Goal: Task Accomplishment & Management: Use online tool/utility

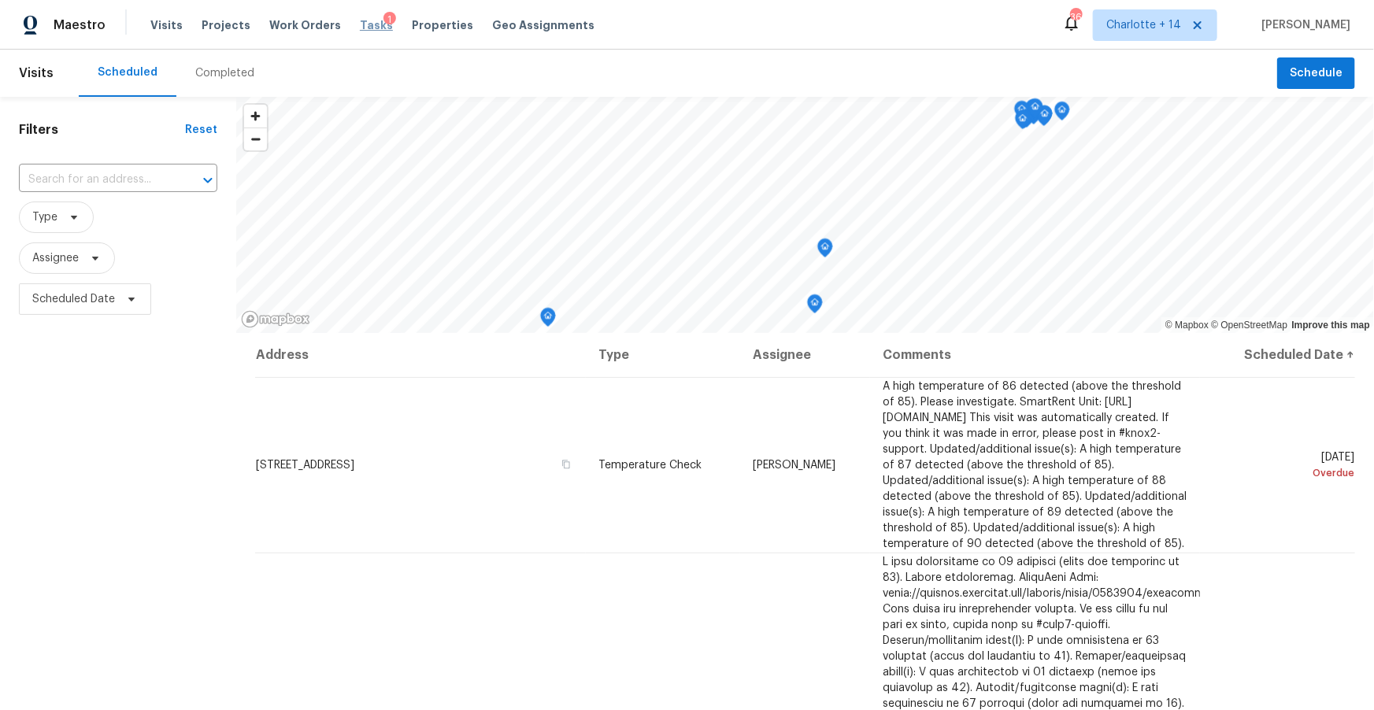
click at [360, 27] on span "Tasks" at bounding box center [376, 25] width 33 height 11
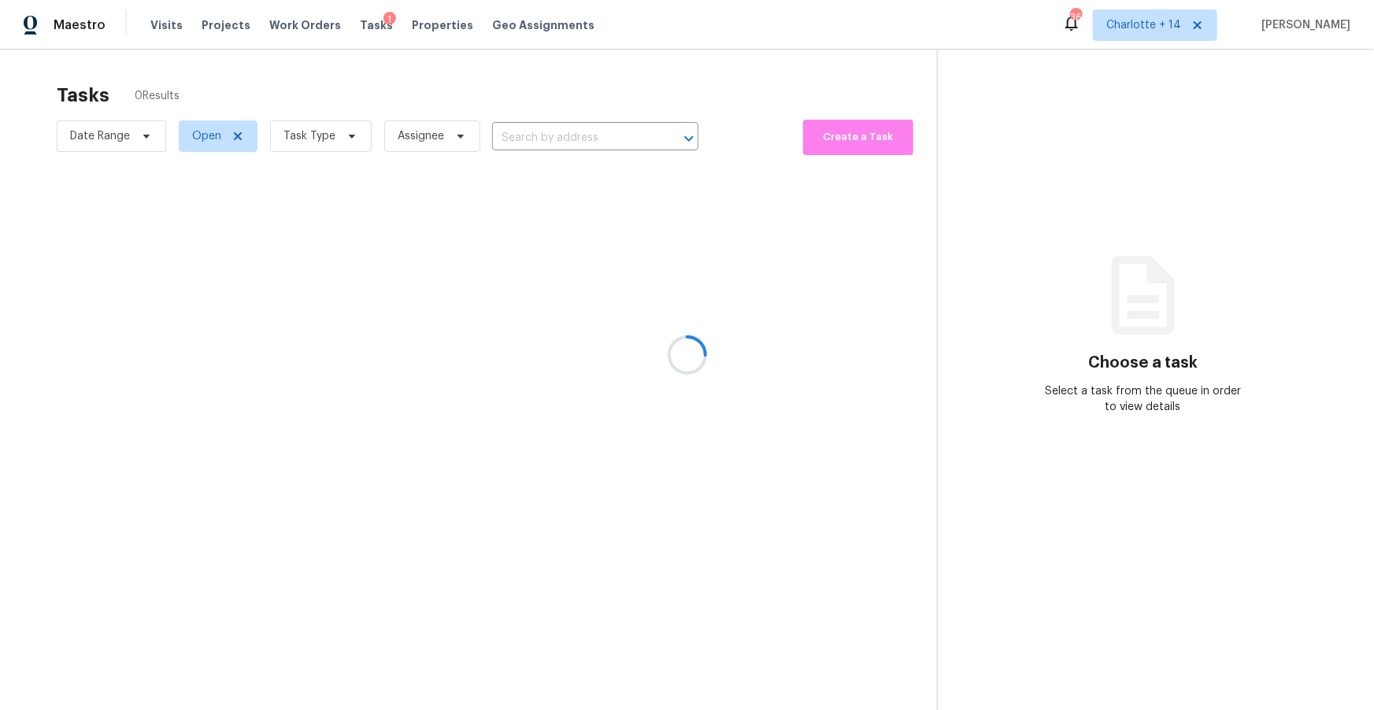
click at [1235, 26] on div at bounding box center [687, 355] width 1374 height 710
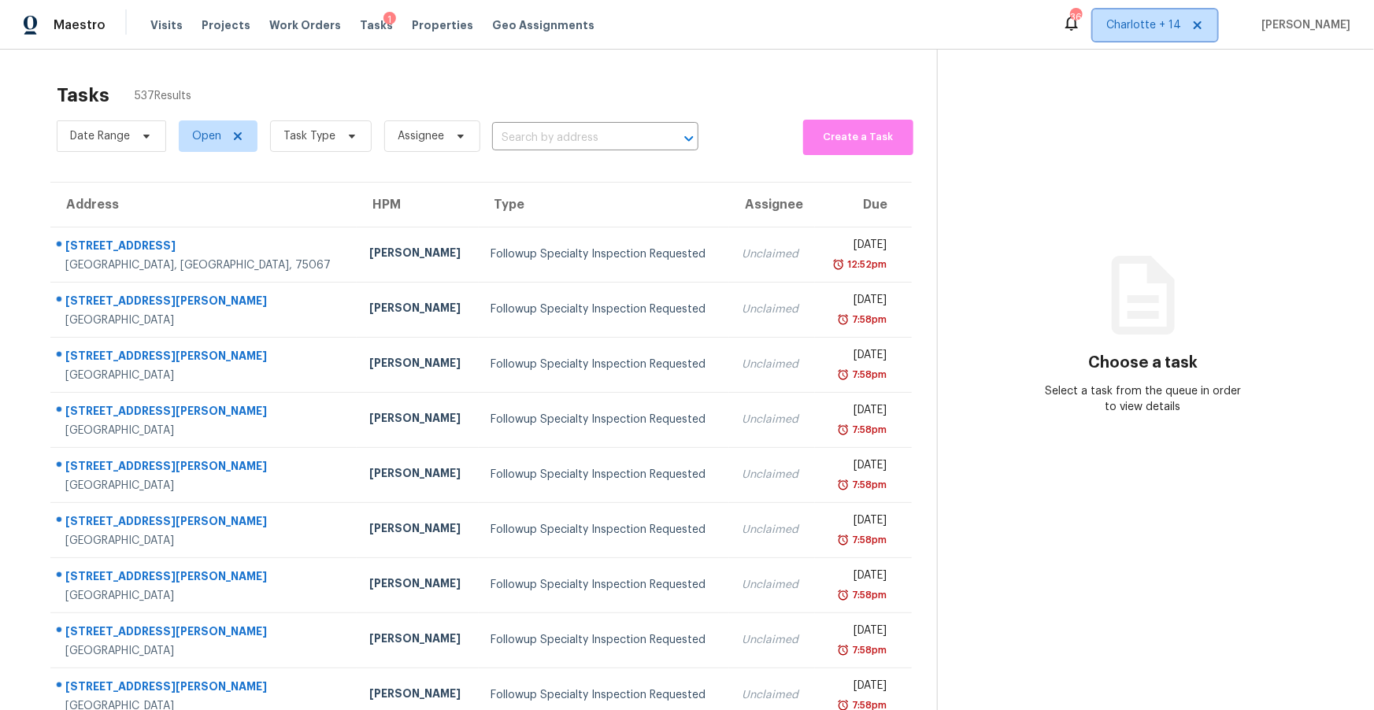
click at [1204, 22] on span at bounding box center [1194, 25] width 17 height 13
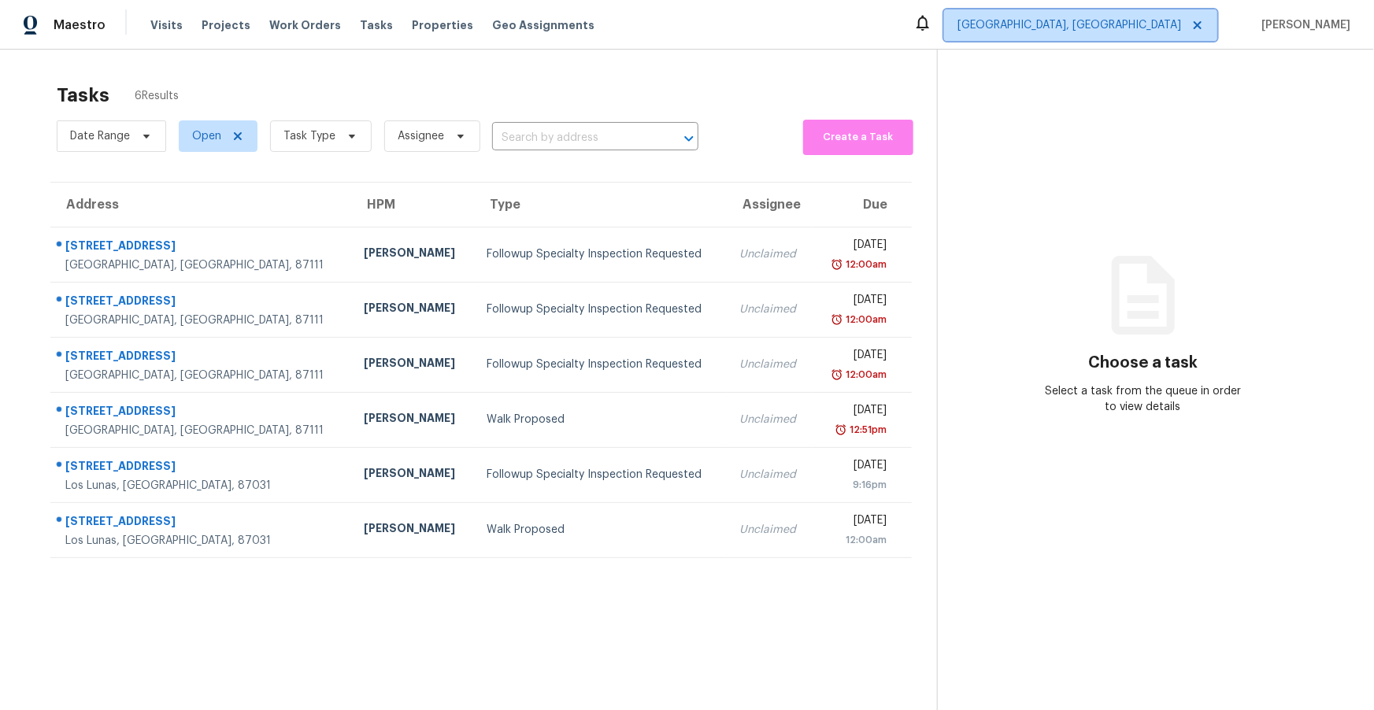
click at [1169, 28] on span "Albuquerque, NM" at bounding box center [1069, 25] width 224 height 16
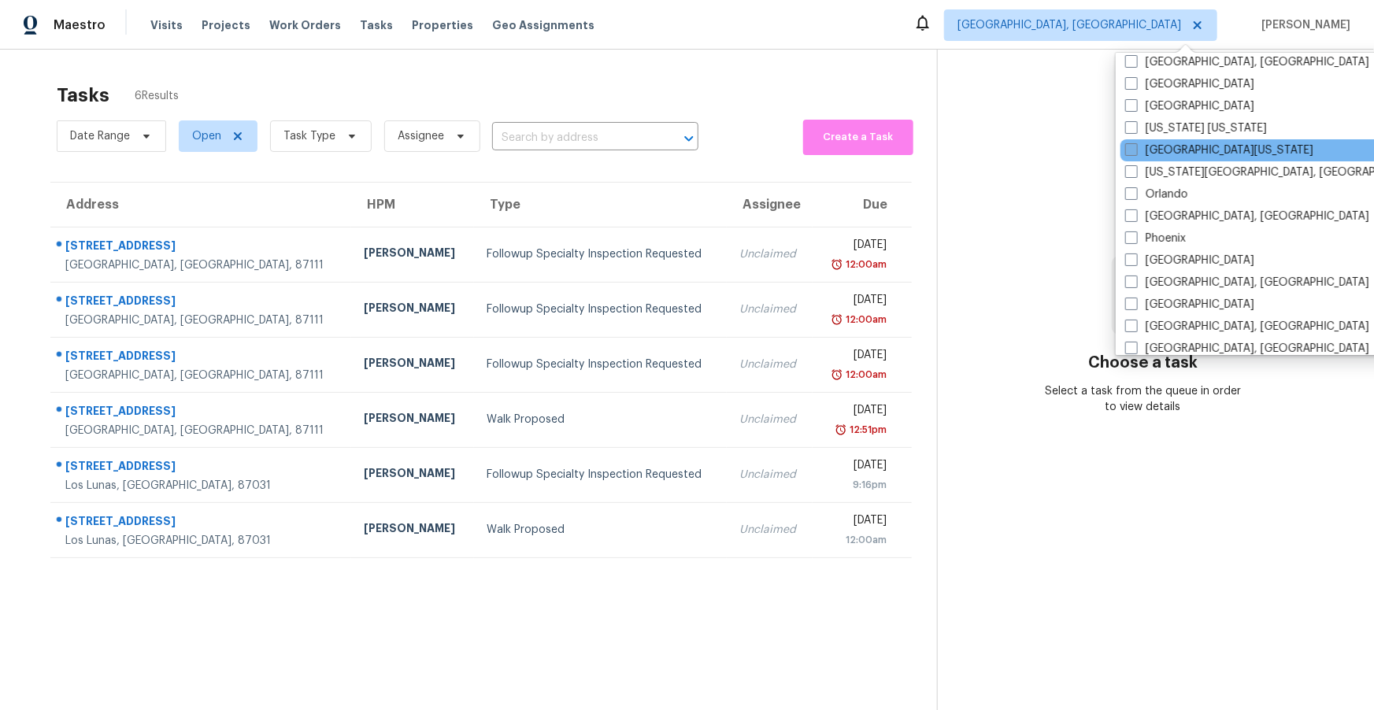
scroll to position [705, 0]
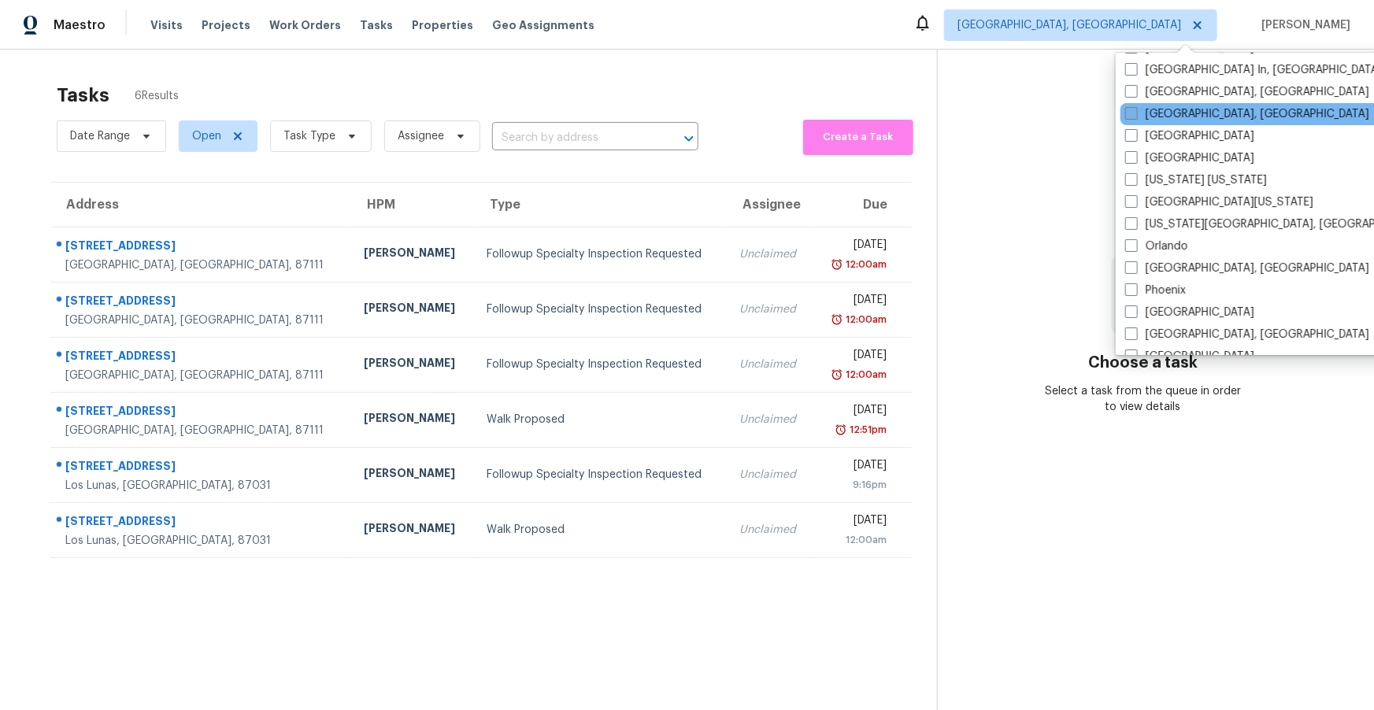
click at [1150, 113] on label "Miami, FL" at bounding box center [1247, 114] width 244 height 16
click at [1135, 113] on input "Miami, FL" at bounding box center [1130, 111] width 10 height 10
checkbox input "true"
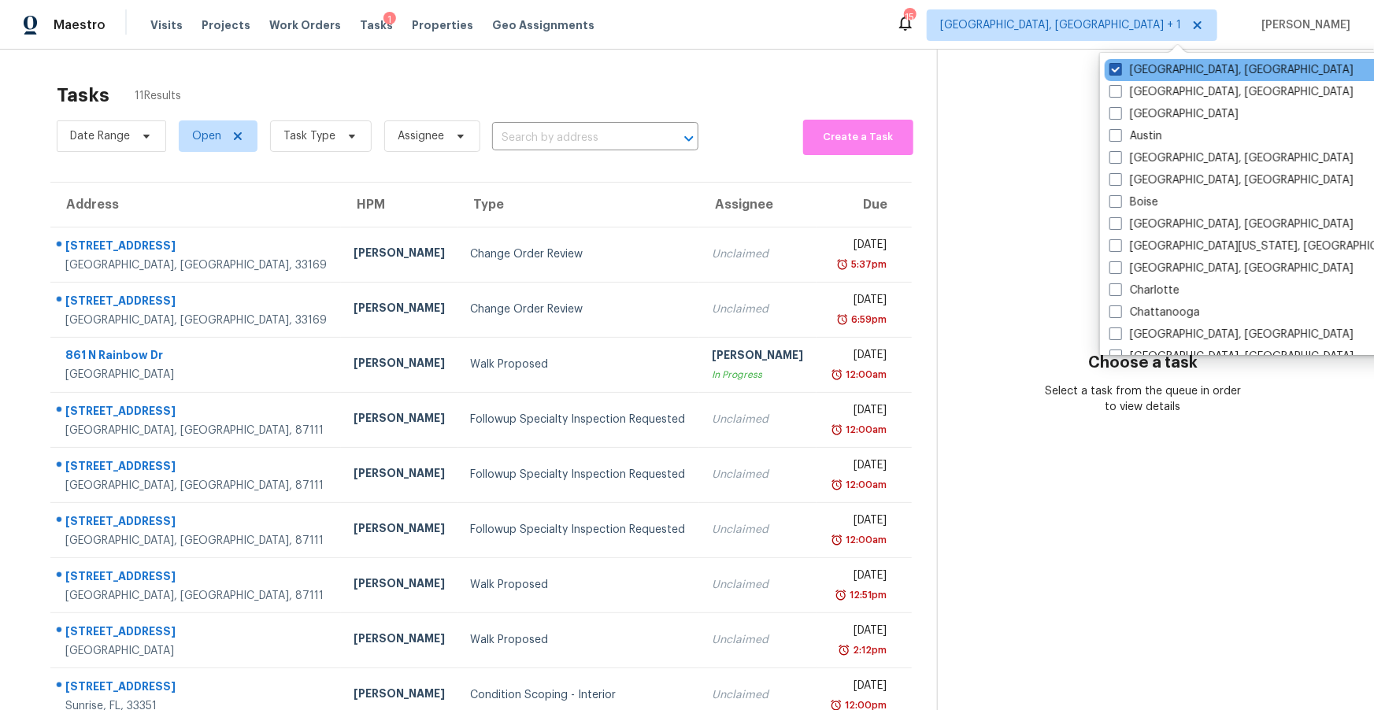
click at [1139, 65] on label "Albuquerque, NM" at bounding box center [1231, 70] width 244 height 16
click at [1119, 65] on input "Albuquerque, NM" at bounding box center [1114, 67] width 10 height 10
checkbox input "false"
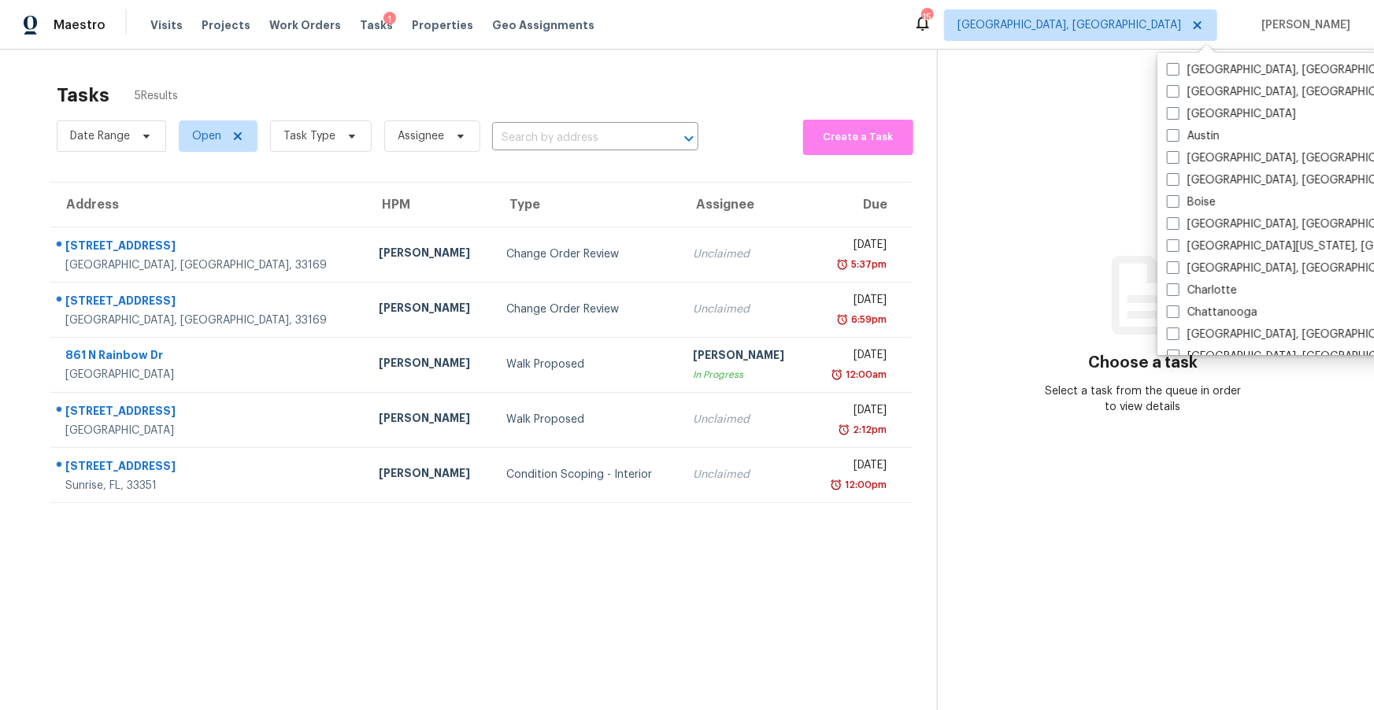
click at [627, 80] on div "Tasks 5 Results" at bounding box center [497, 95] width 880 height 41
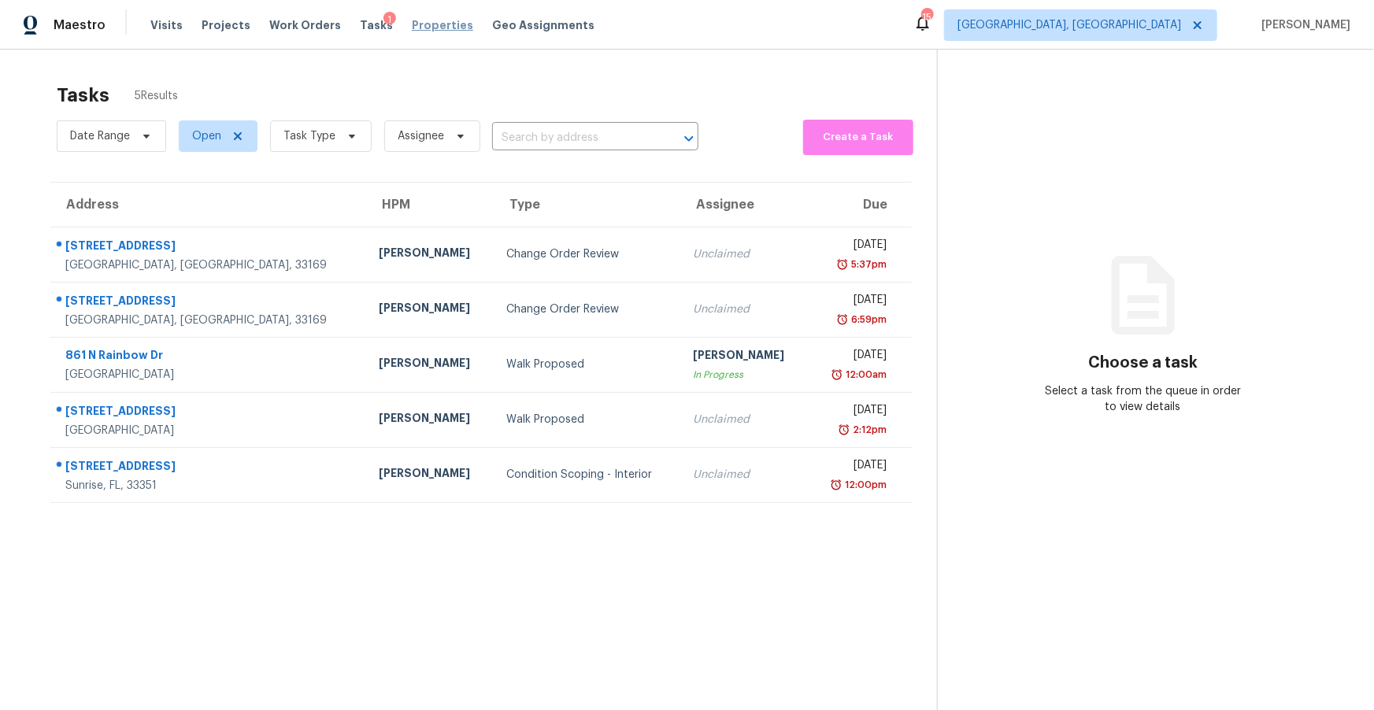
click at [413, 25] on span "Properties" at bounding box center [442, 25] width 61 height 16
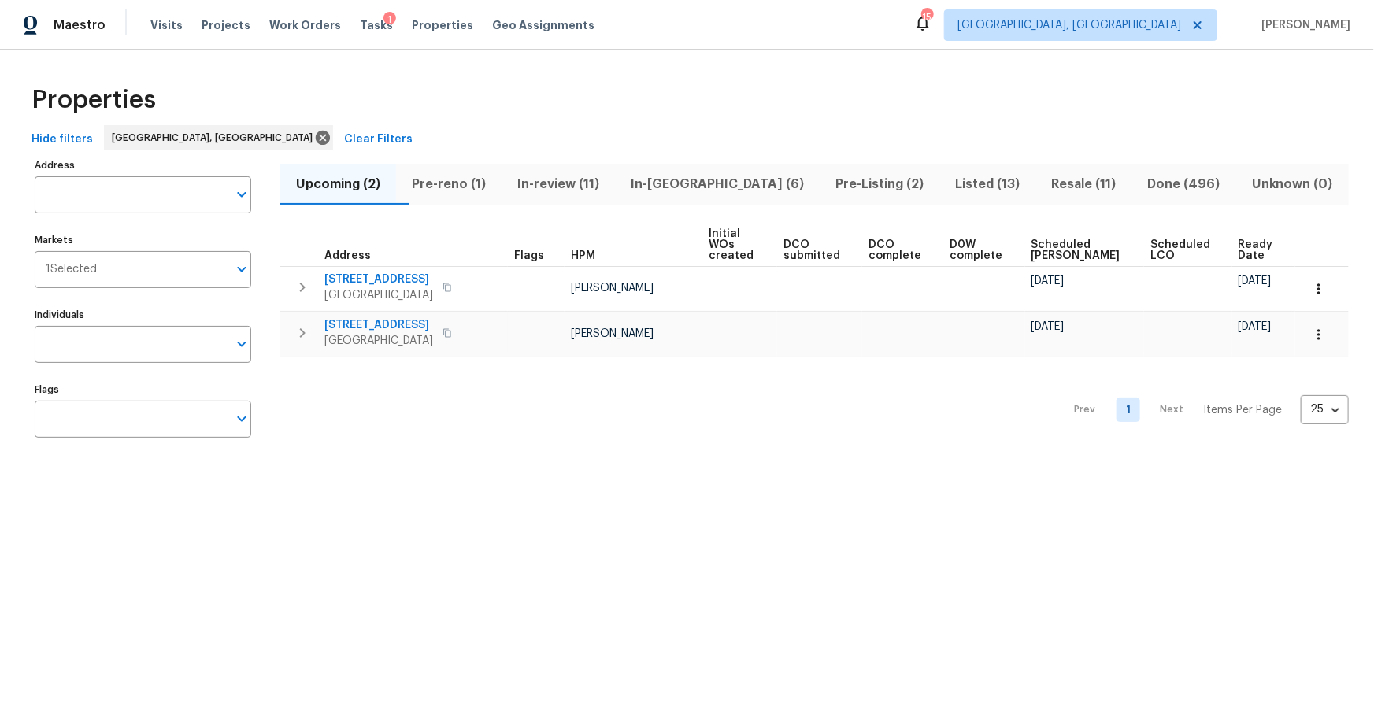
click at [835, 189] on span "Pre-Listing (2)" at bounding box center [879, 184] width 101 height 22
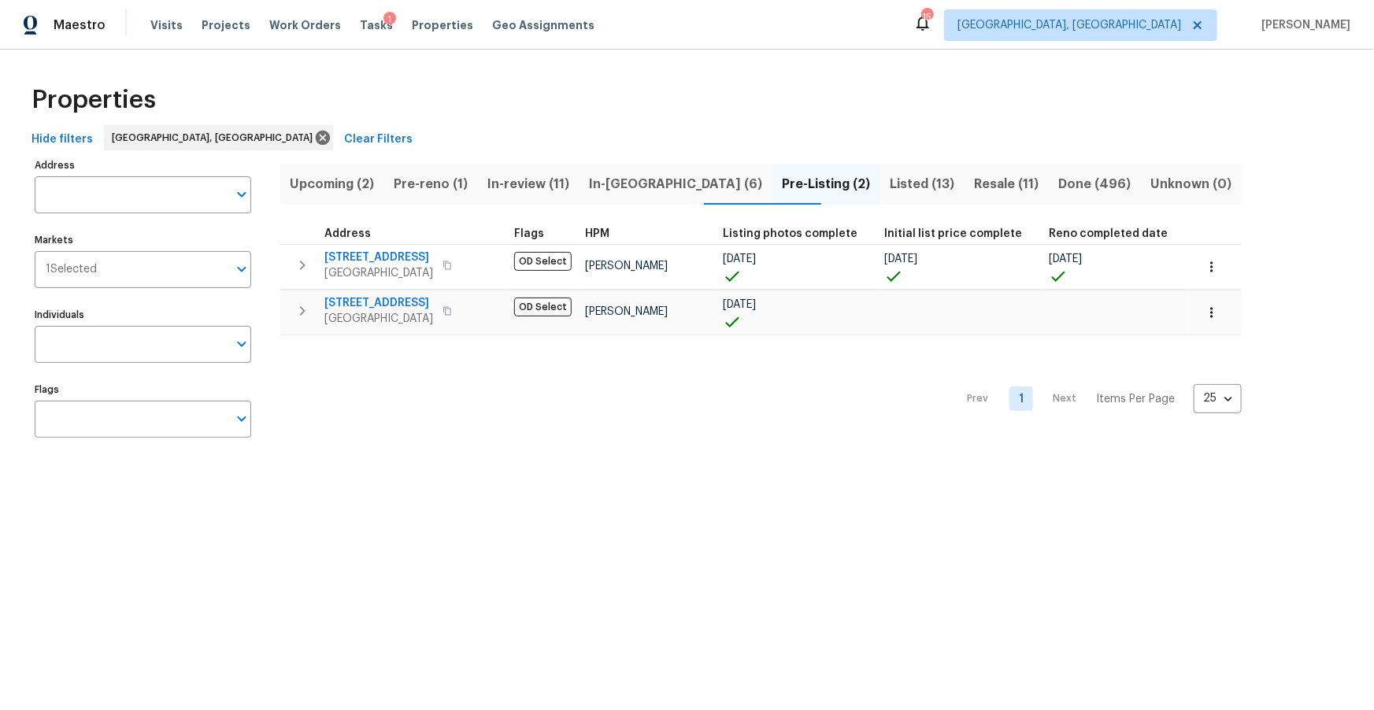
click at [890, 184] on span "Listed (13)" at bounding box center [922, 184] width 65 height 22
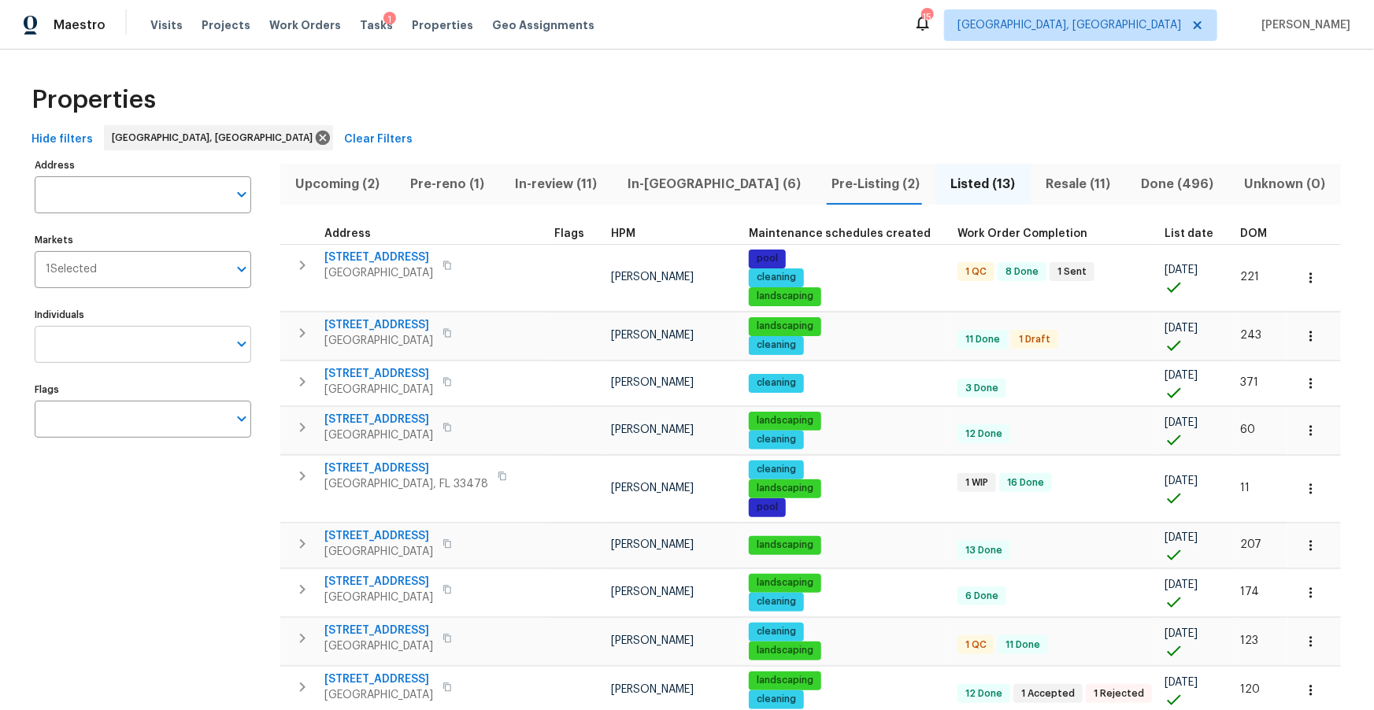
click at [135, 340] on input "Individuals" at bounding box center [131, 344] width 193 height 37
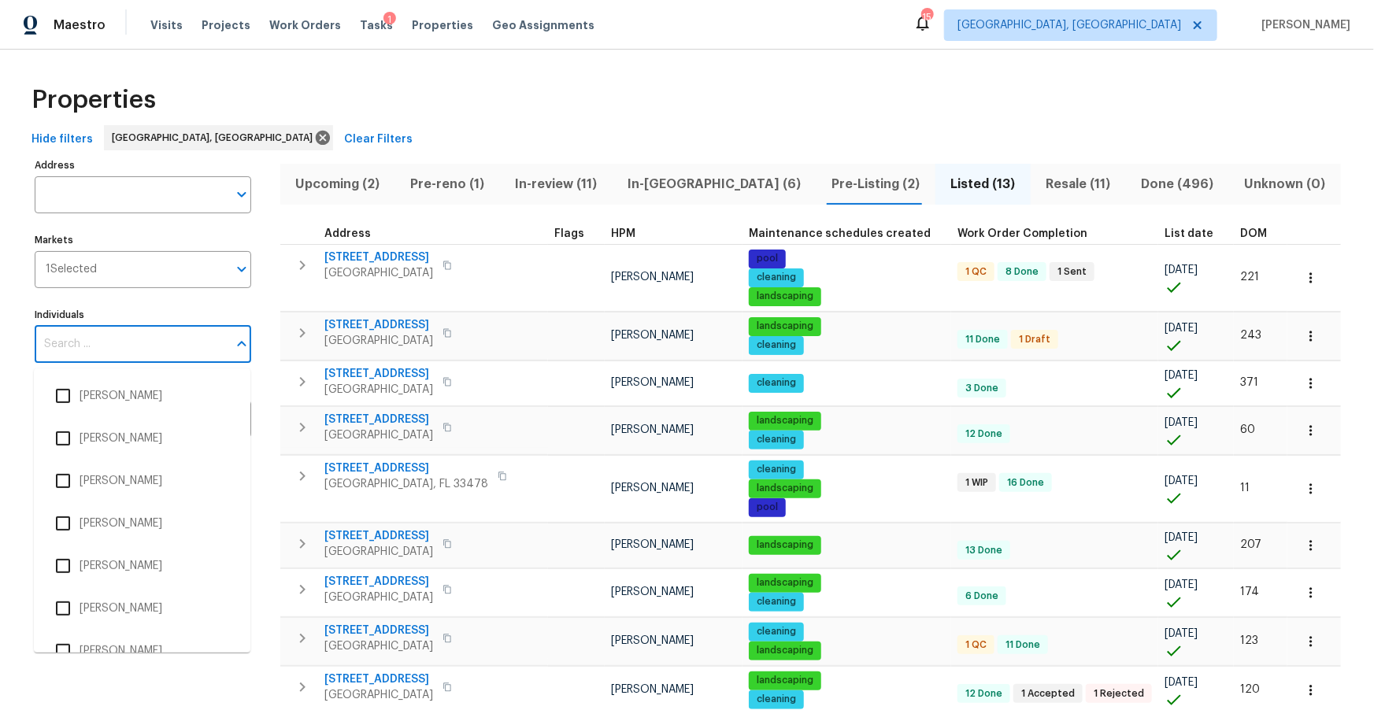
click at [1164, 229] on span "List date" at bounding box center [1188, 233] width 49 height 11
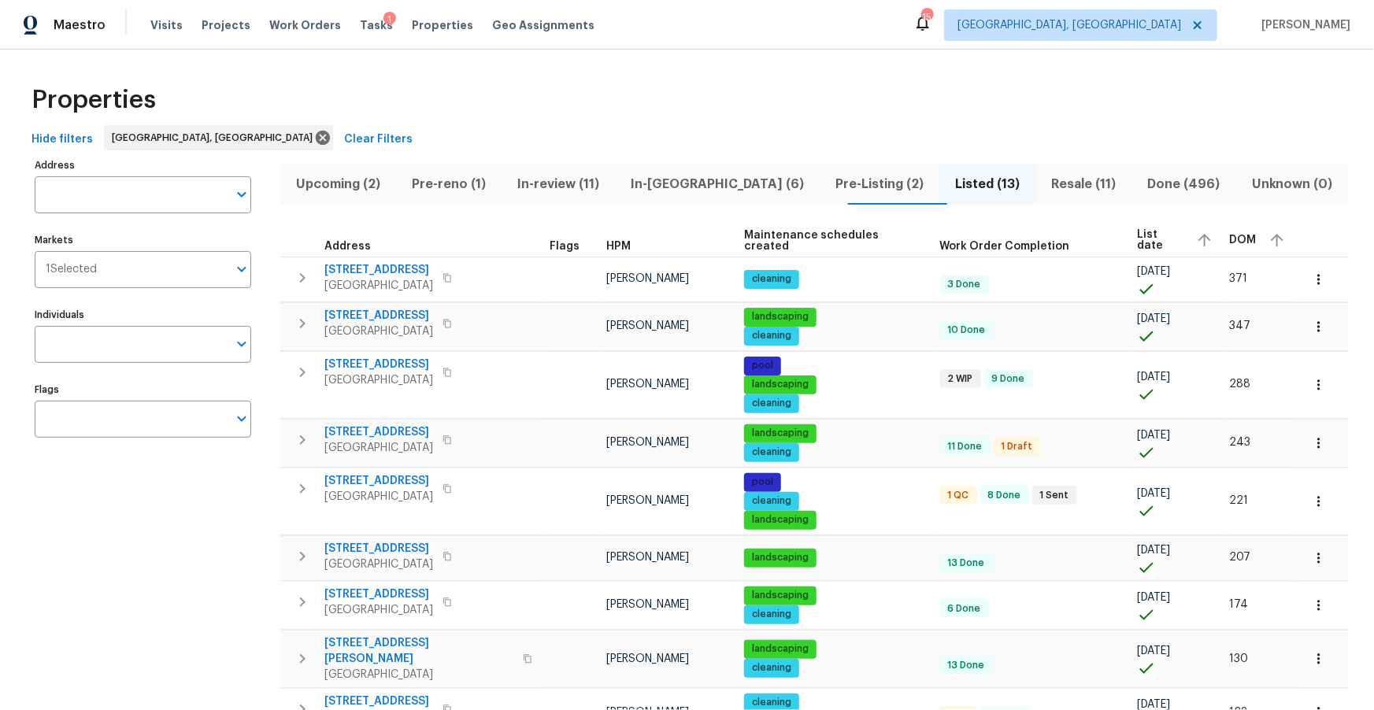
scroll to position [289, 0]
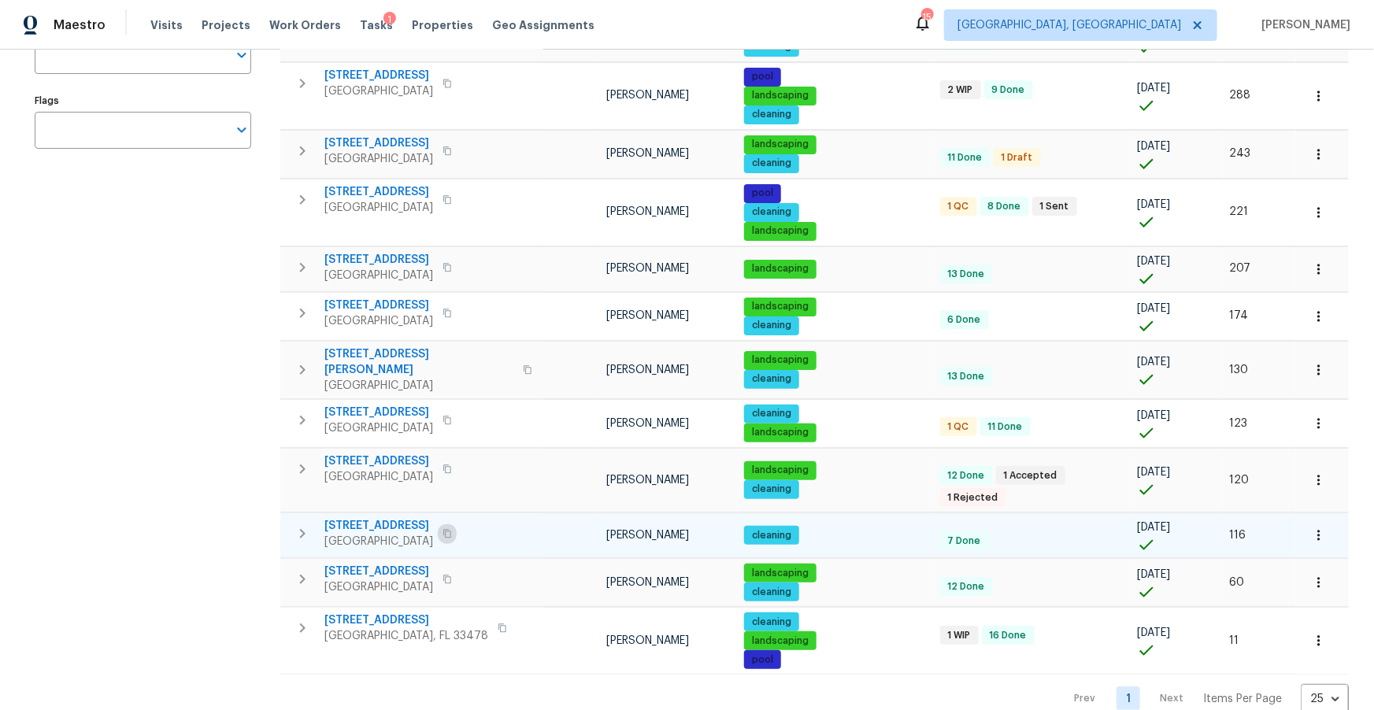
click at [452, 529] on icon "button" at bounding box center [446, 533] width 9 height 9
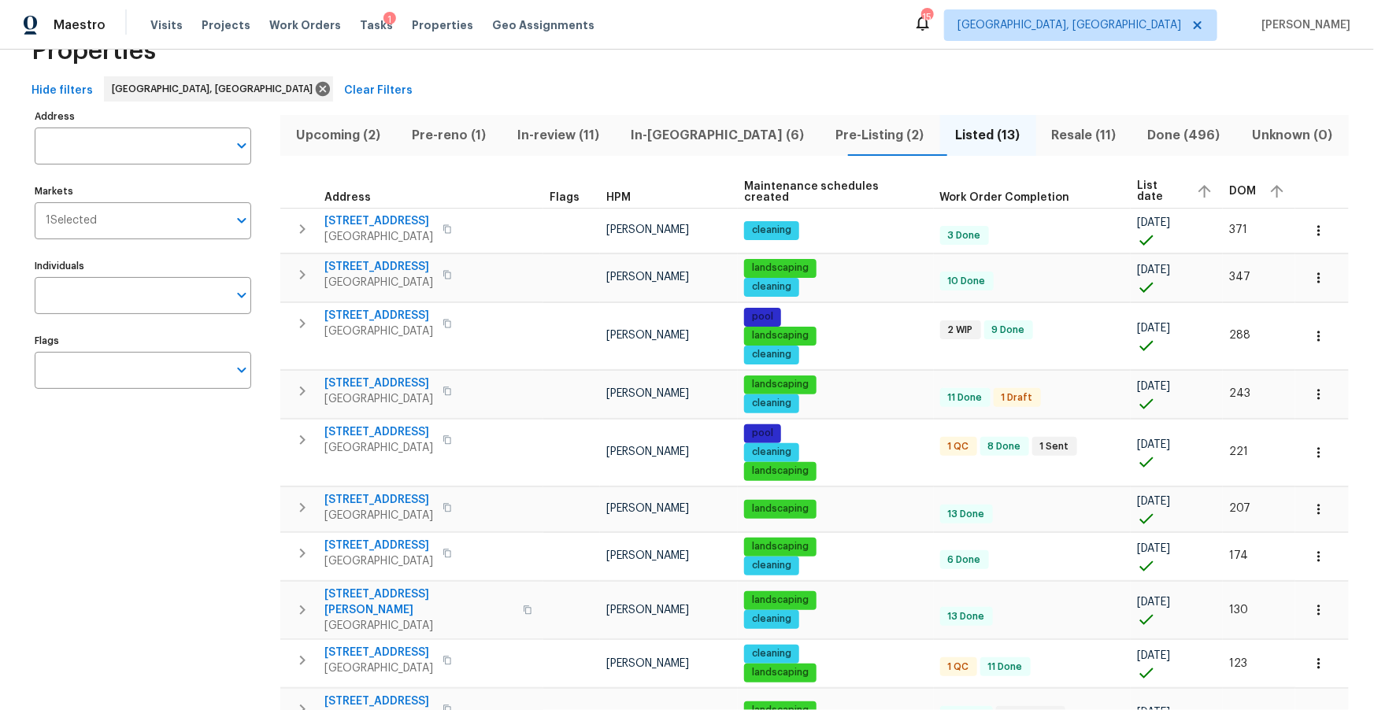
scroll to position [0, 0]
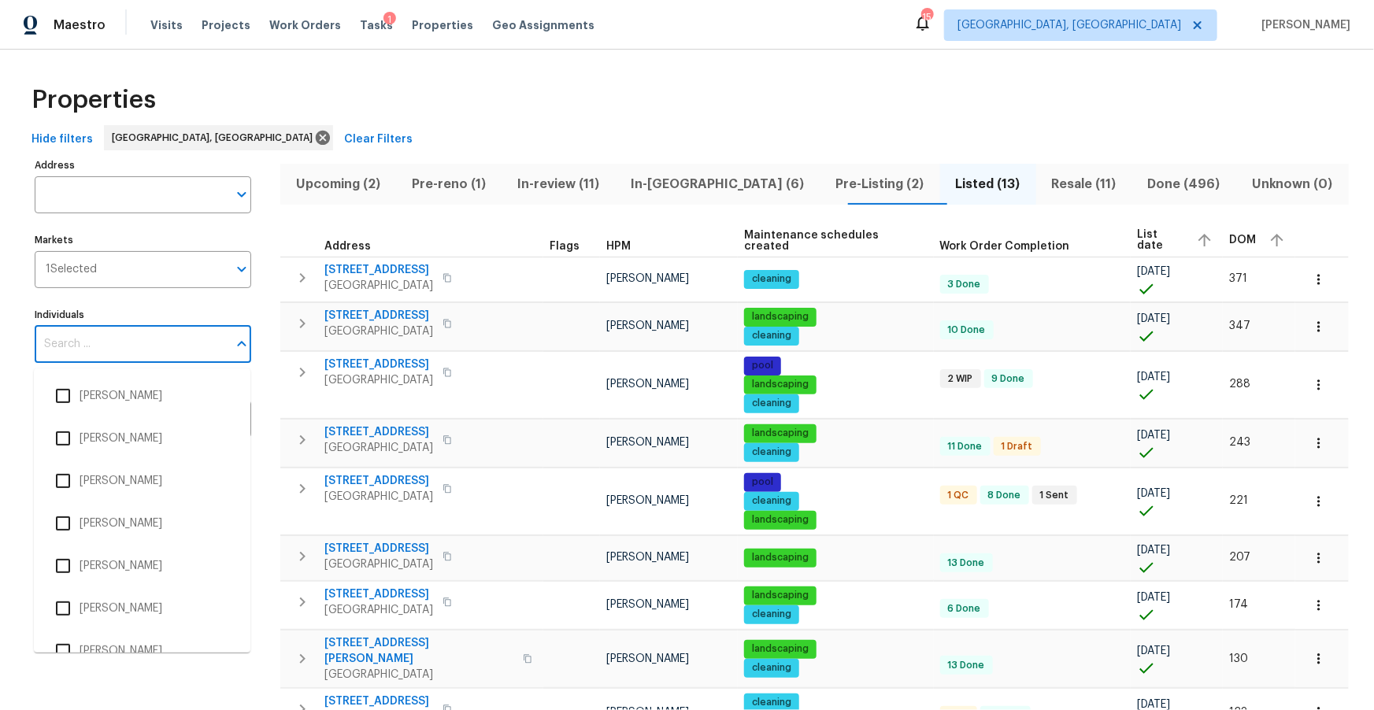
click at [136, 343] on input "Individuals" at bounding box center [131, 344] width 193 height 37
type input "jeff"
click at [64, 398] on input "checkbox" at bounding box center [62, 395] width 33 height 33
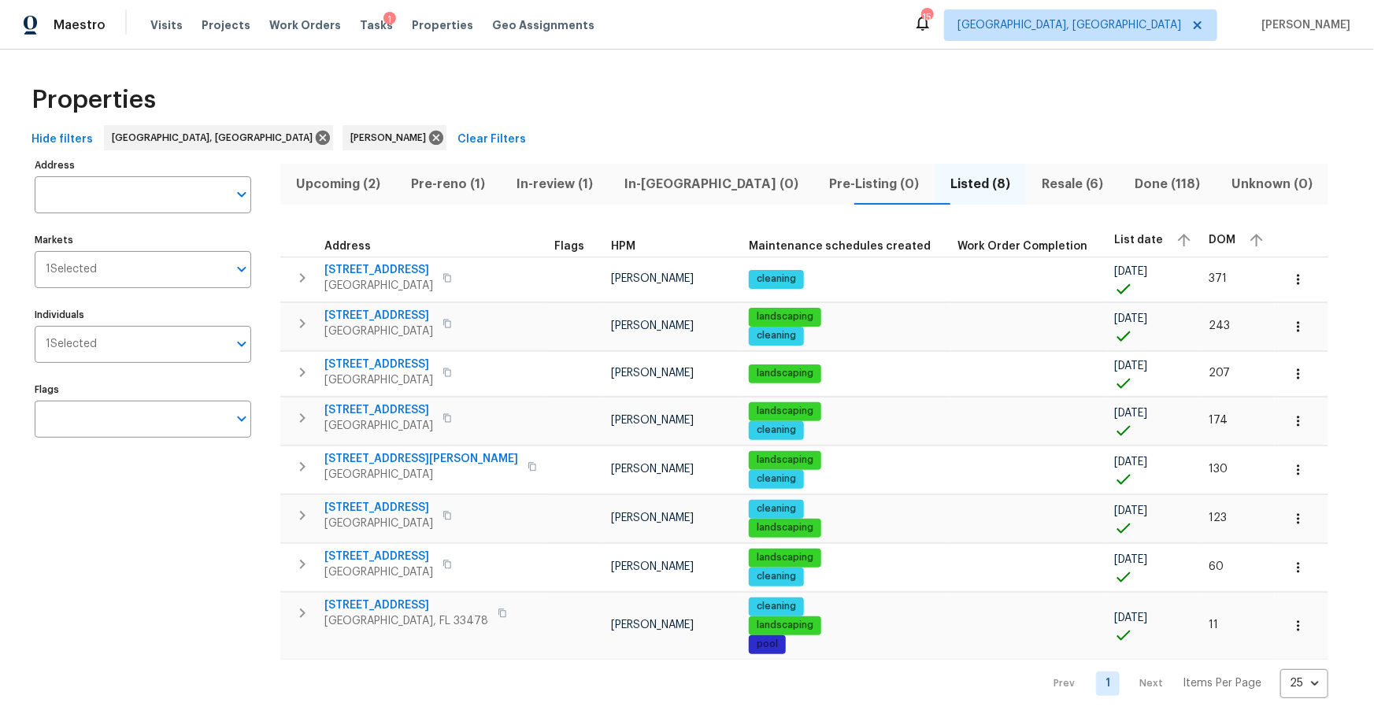
click at [111, 346] on input "Individuals" at bounding box center [162, 344] width 131 height 37
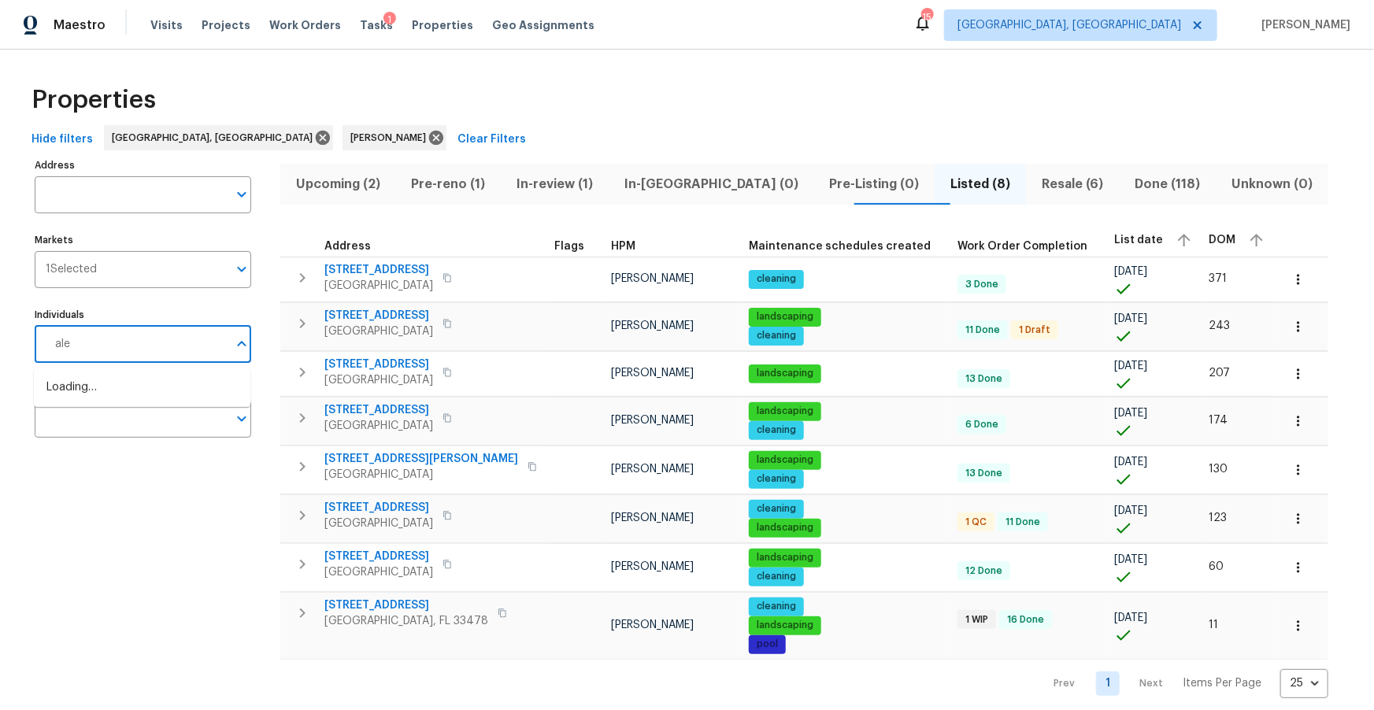
type input "alex"
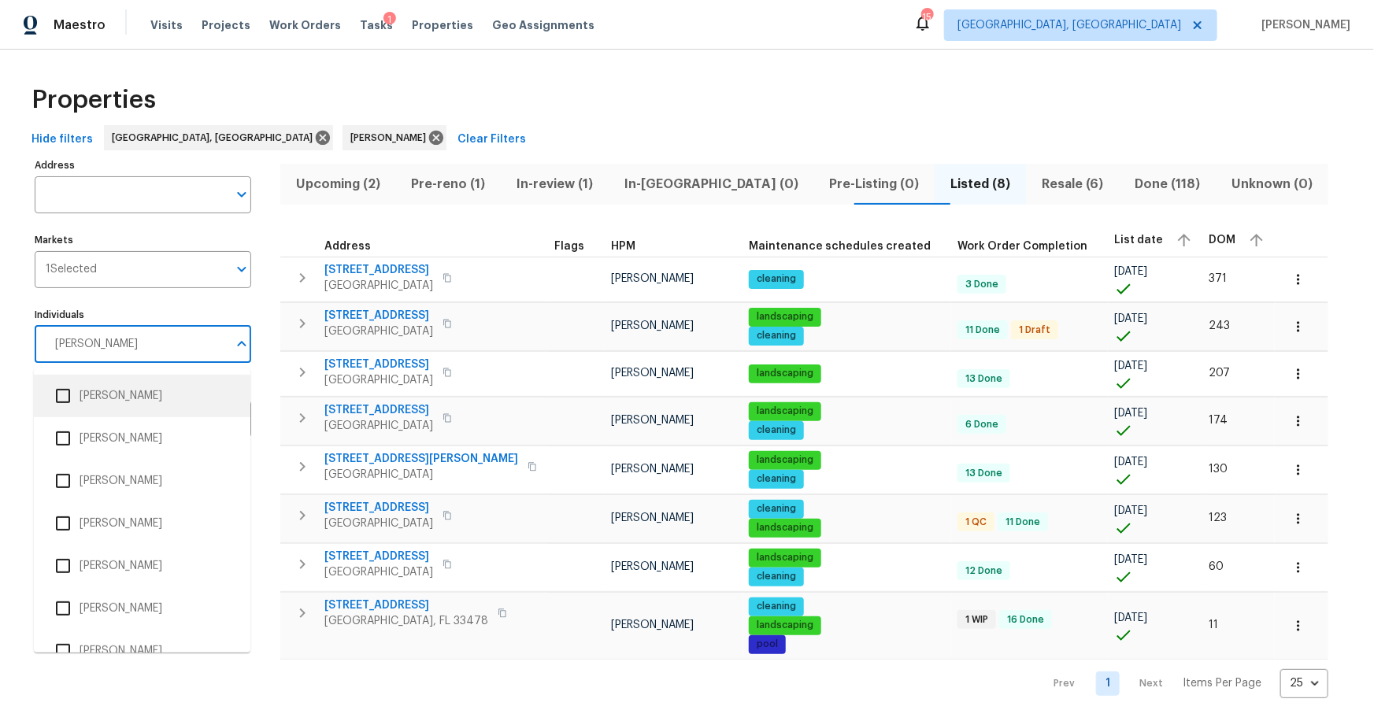
click at [141, 402] on li "[PERSON_NAME]" at bounding box center [141, 395] width 191 height 33
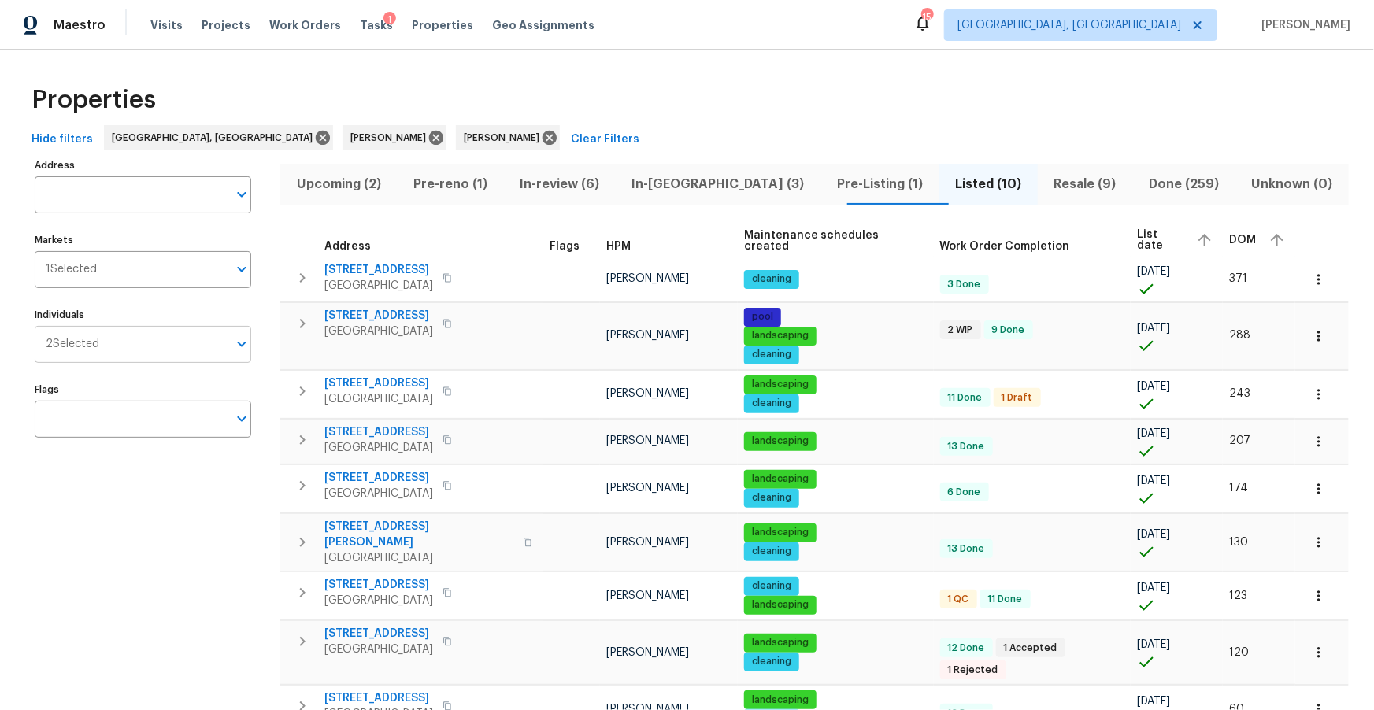
click at [147, 350] on input "Individuals" at bounding box center [163, 344] width 128 height 37
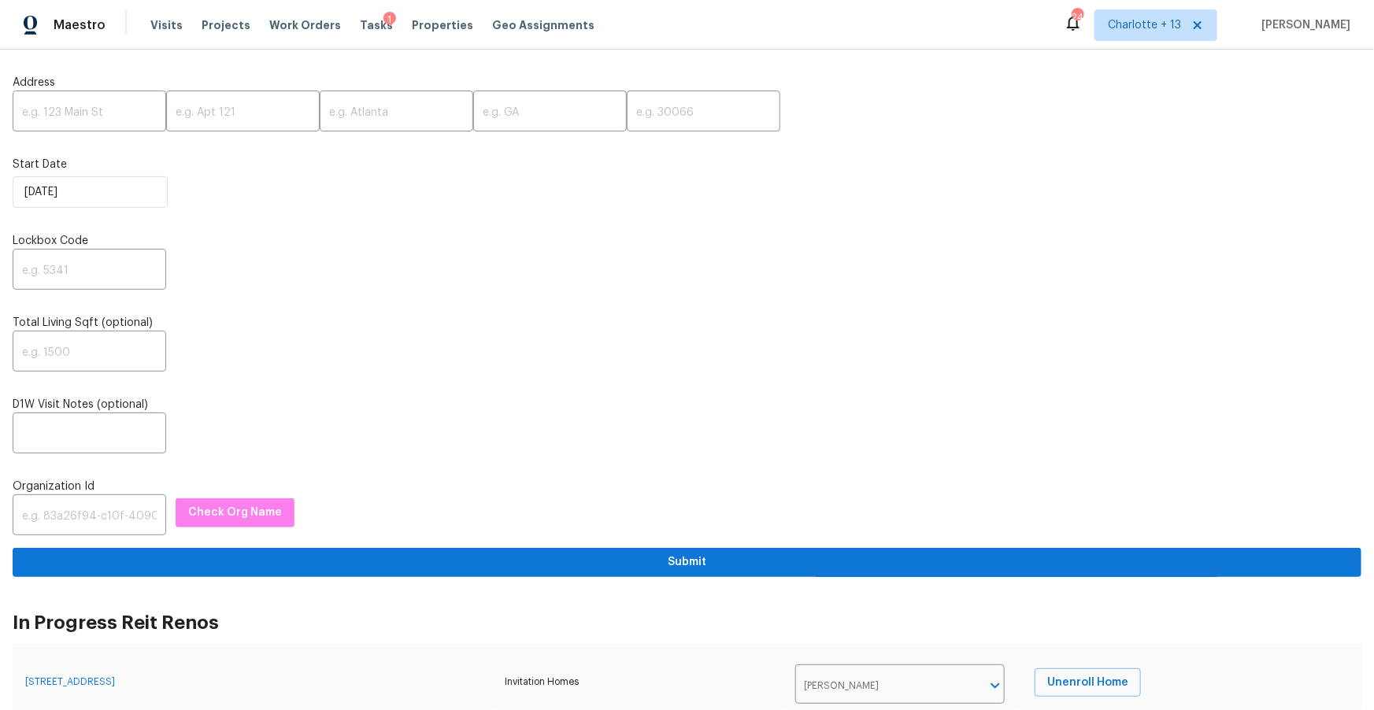
click at [105, 112] on input "text" at bounding box center [90, 112] width 154 height 37
paste input "[STREET_ADDRESS]"
click at [118, 113] on input "[STREET_ADDRESS]" at bounding box center [90, 112] width 154 height 37
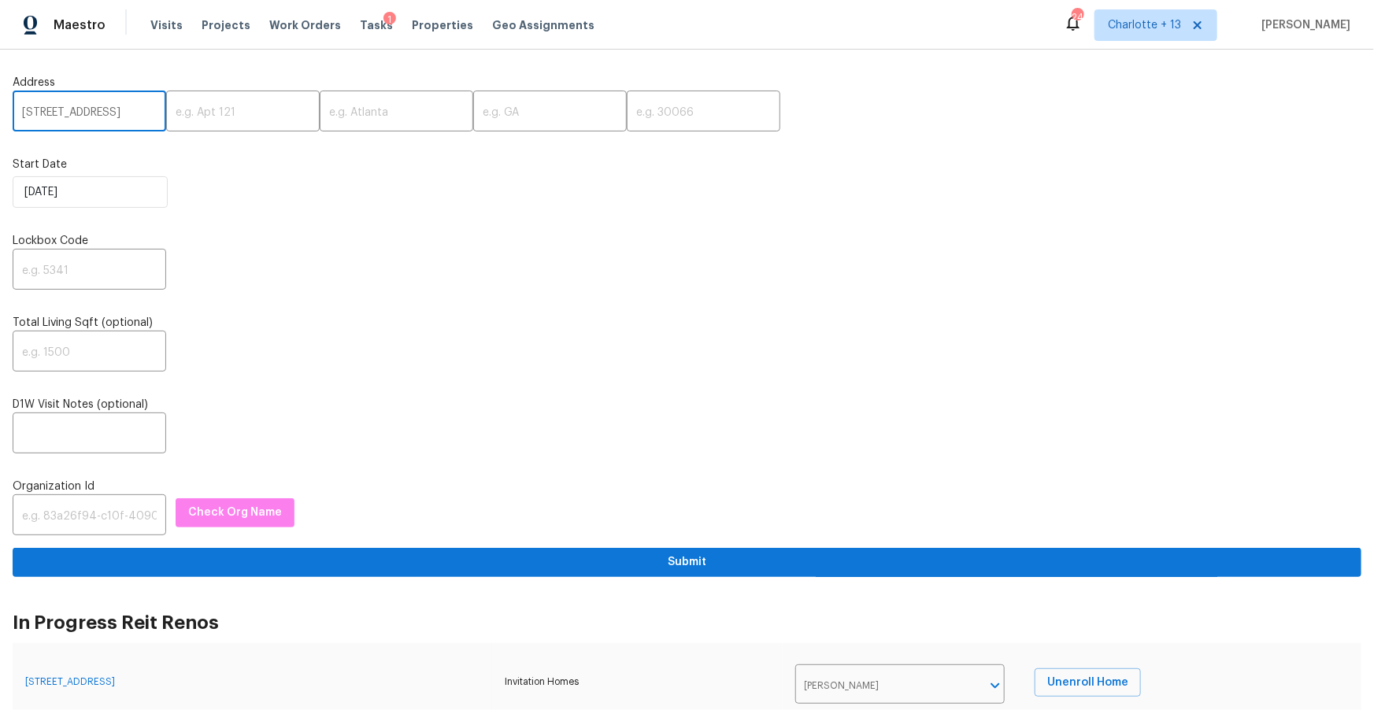
scroll to position [0, 76]
type input "[STREET_ADDRESS]"
click at [651, 119] on input "text" at bounding box center [704, 112] width 154 height 37
paste input "33467"
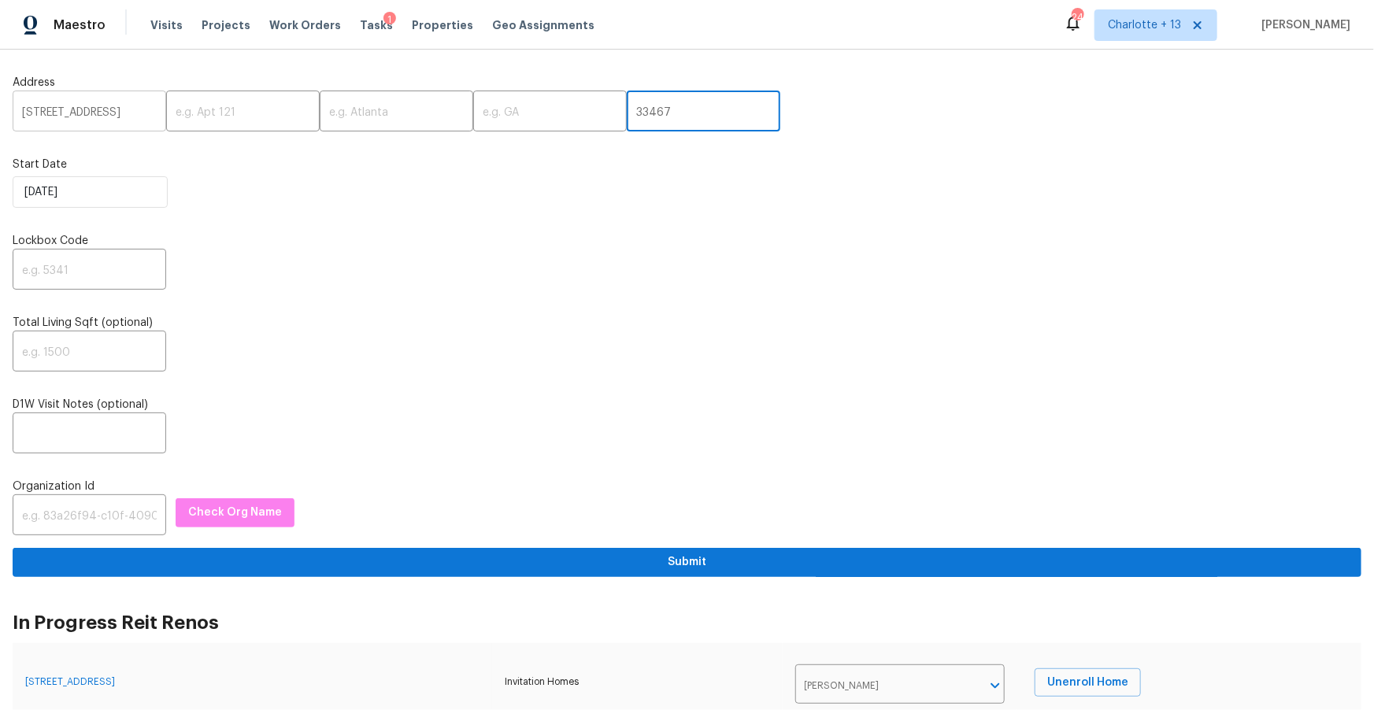
scroll to position [0, 76]
type input "33467"
drag, startPoint x: 66, startPoint y: 113, endPoint x: 122, endPoint y: 112, distance: 55.9
click at [122, 112] on input "[STREET_ADDRESS]" at bounding box center [90, 112] width 154 height 37
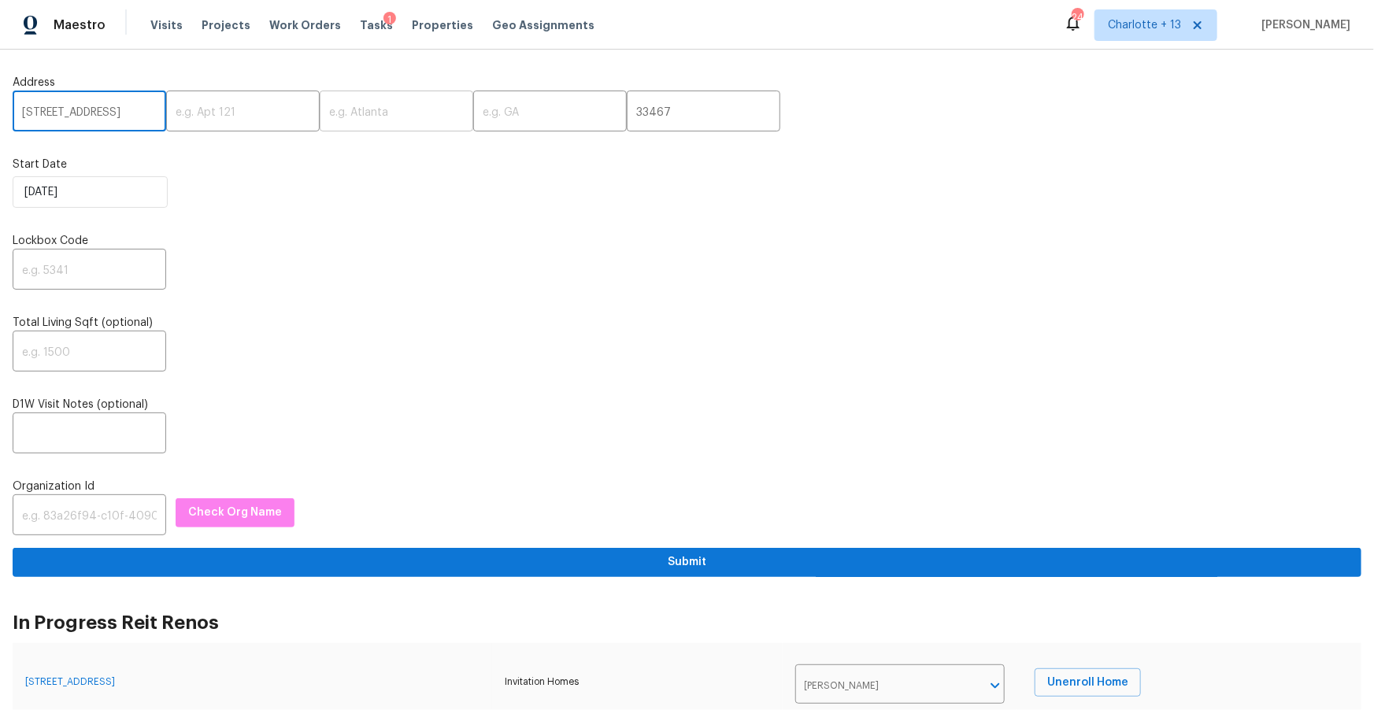
type input "[STREET_ADDRESS]"
click at [357, 110] on input "text" at bounding box center [397, 112] width 154 height 37
paste input "[GEOGRAPHIC_DATA]"
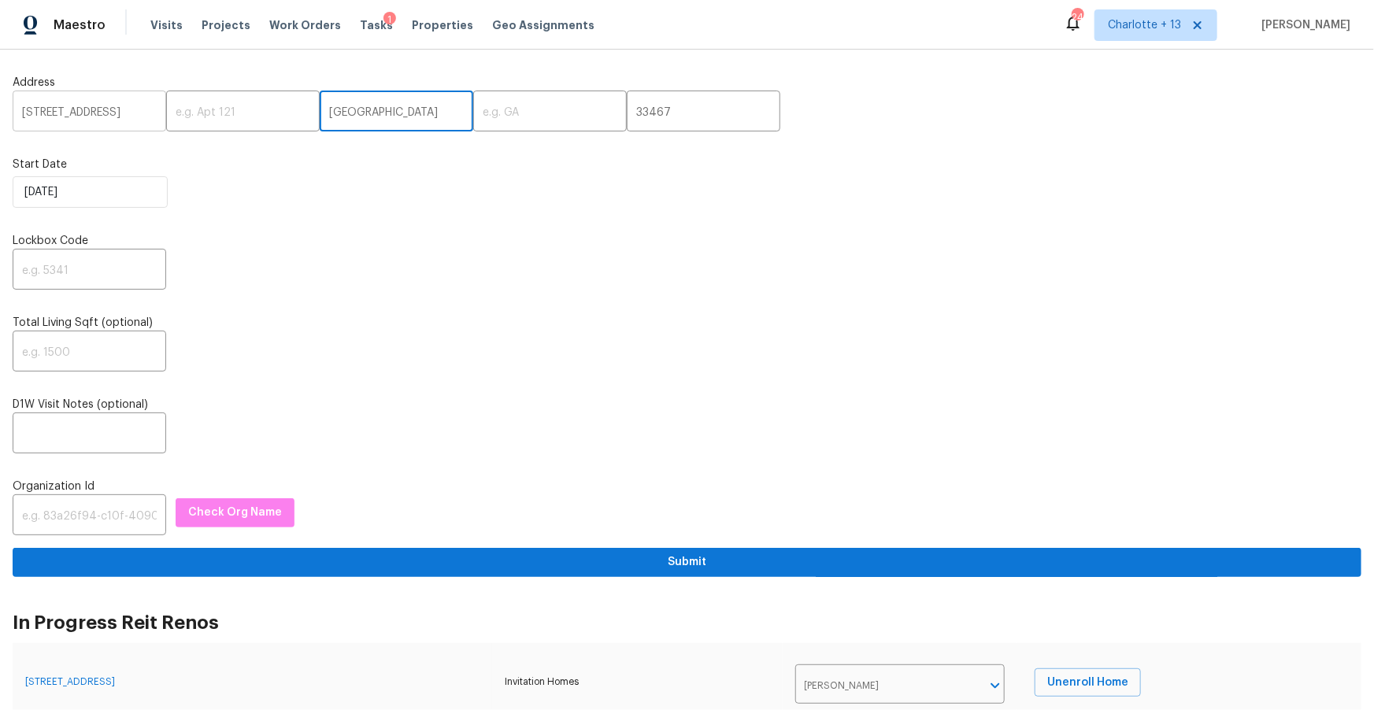
scroll to position [0, 17]
type input "[GEOGRAPHIC_DATA]"
click at [139, 114] on input "[STREET_ADDRESS]" at bounding box center [90, 112] width 154 height 37
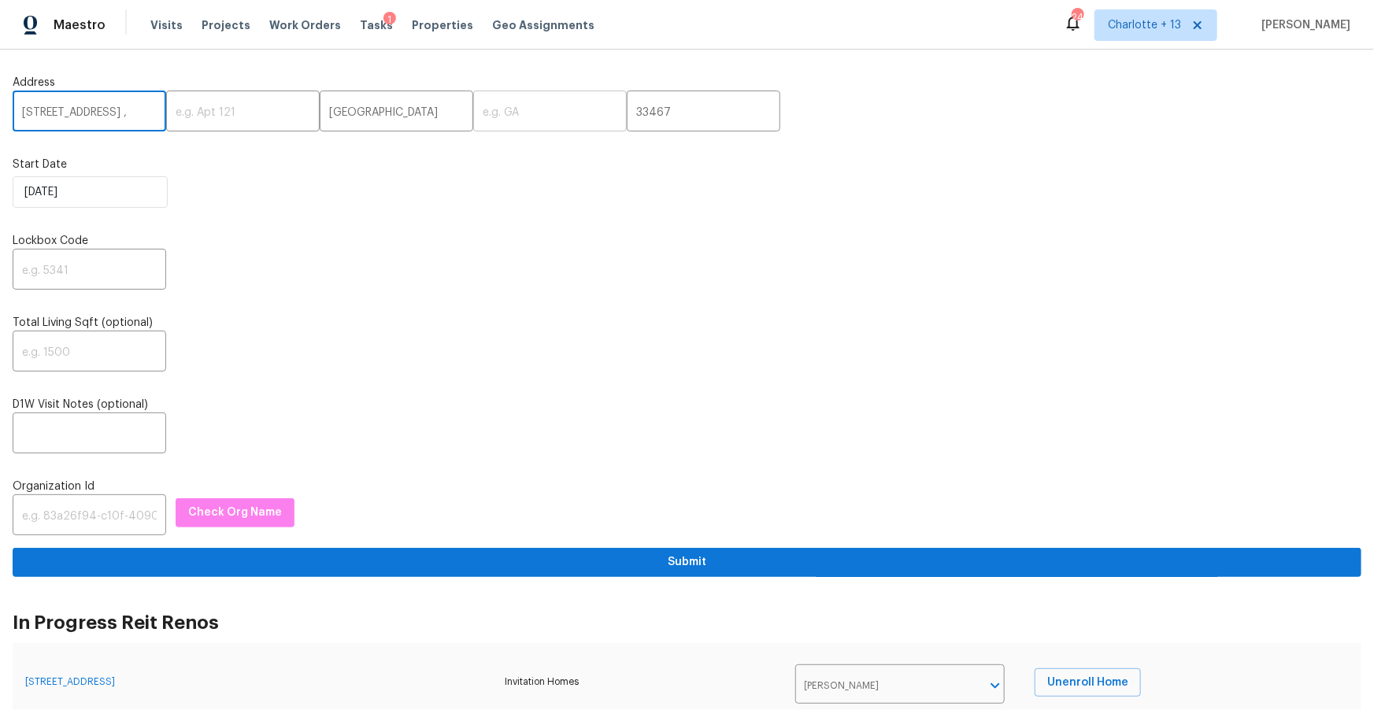
type input "[STREET_ADDRESS] ,"
click at [473, 109] on input "text" at bounding box center [550, 112] width 154 height 37
paste input "FL"
type input "FL"
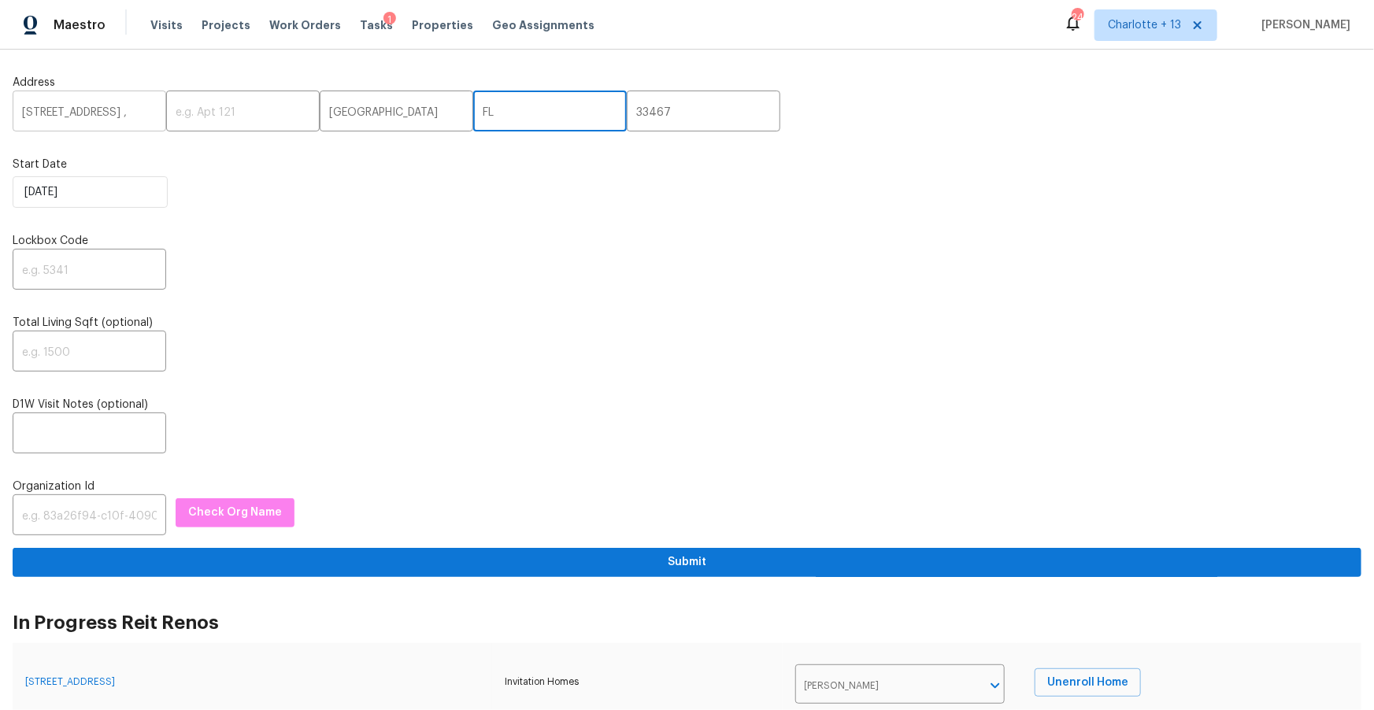
click at [135, 117] on input "[STREET_ADDRESS] ," at bounding box center [90, 112] width 154 height 37
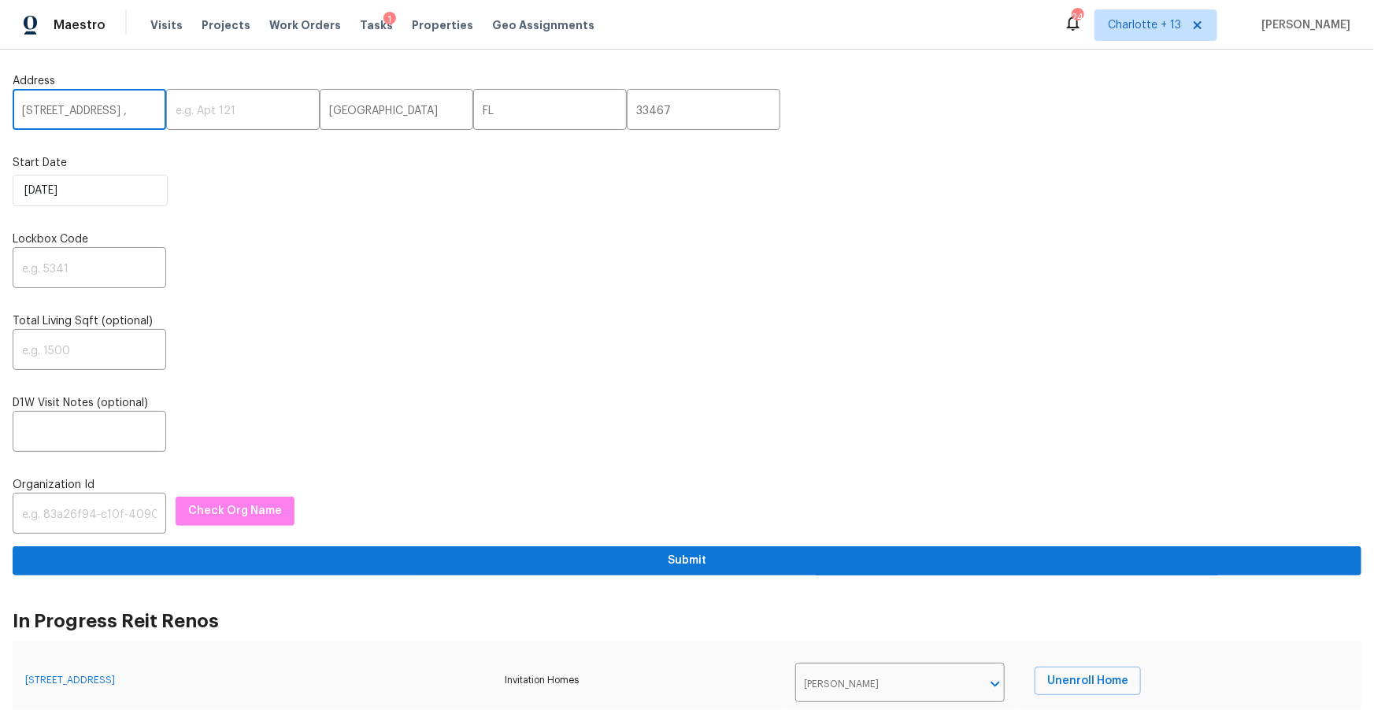
drag, startPoint x: 144, startPoint y: 116, endPoint x: 133, endPoint y: 118, distance: 11.3
click at [133, 118] on input "[STREET_ADDRESS] ," at bounding box center [90, 111] width 154 height 37
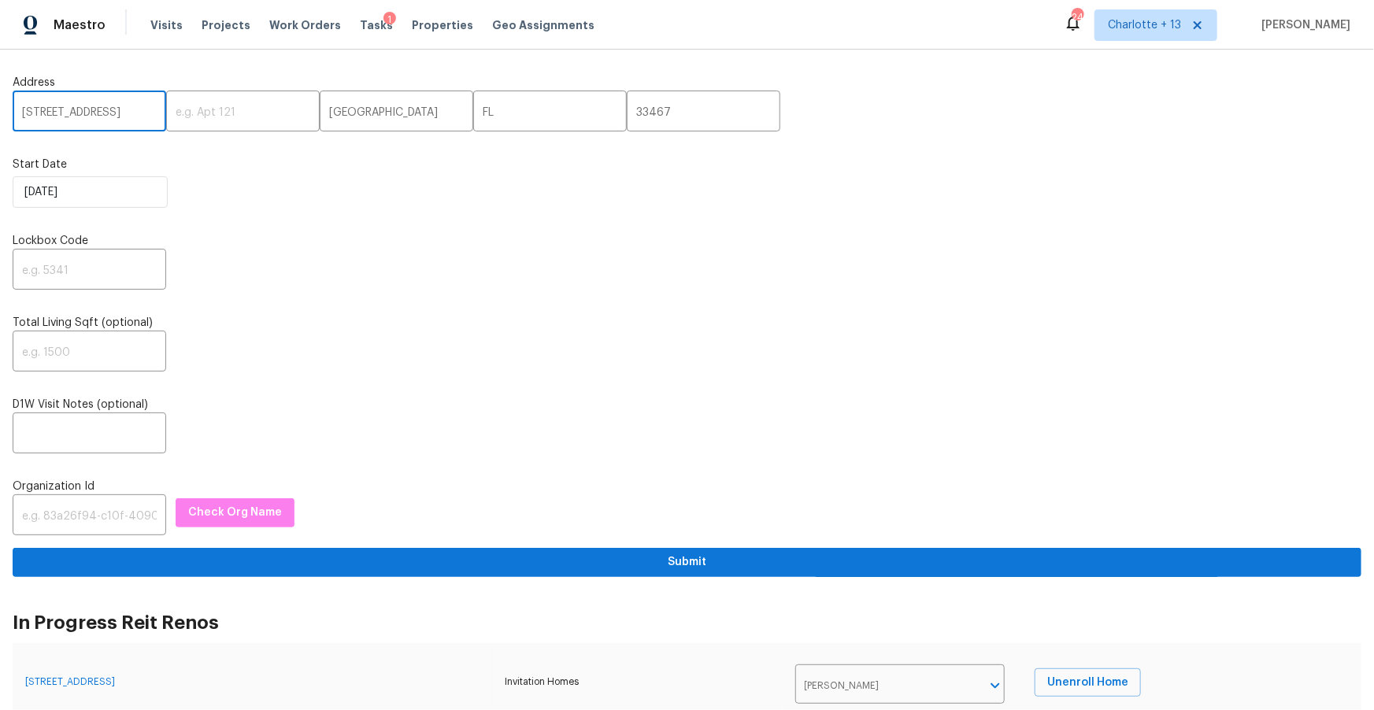
scroll to position [0, 0]
type input "[STREET_ADDRESS]"
click at [83, 263] on input "text" at bounding box center [90, 271] width 154 height 37
paste input "5812"
type input "5812"
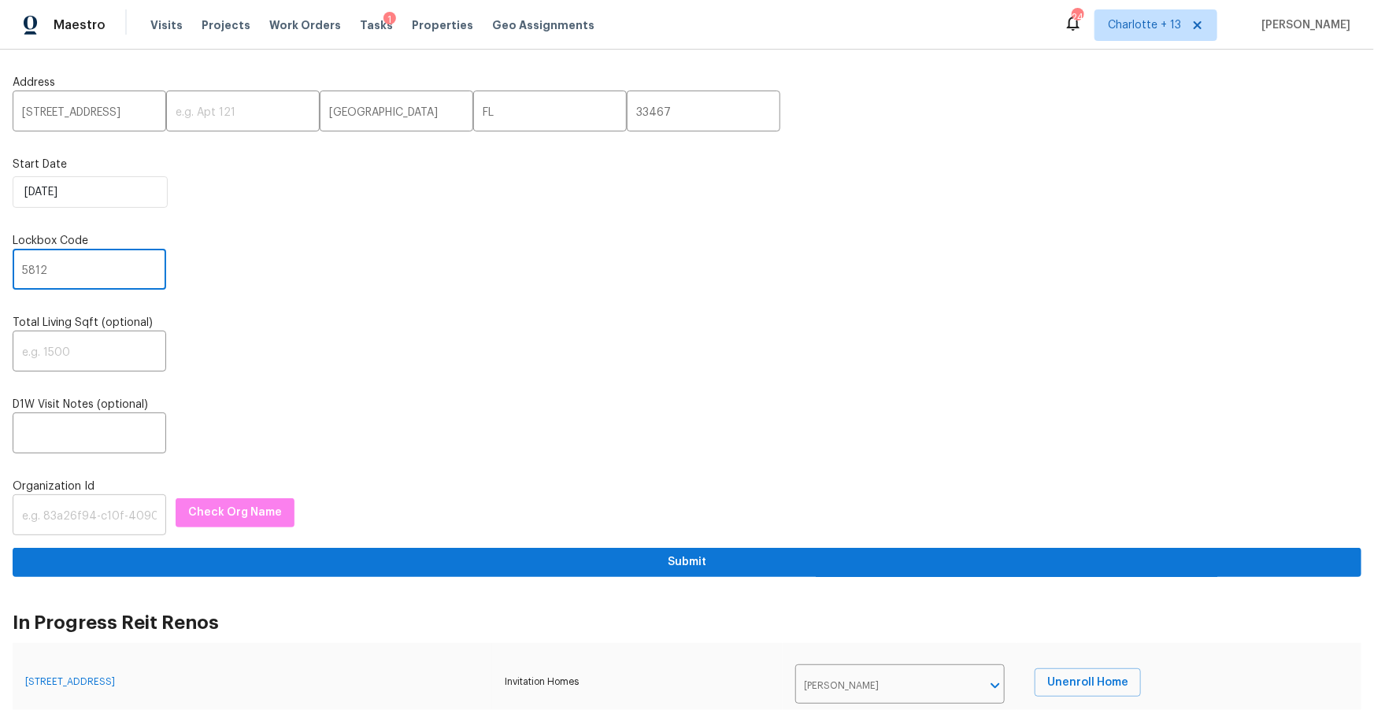
drag, startPoint x: 83, startPoint y: 535, endPoint x: 112, endPoint y: 528, distance: 30.0
click at [83, 535] on input "text" at bounding box center [90, 516] width 154 height 37
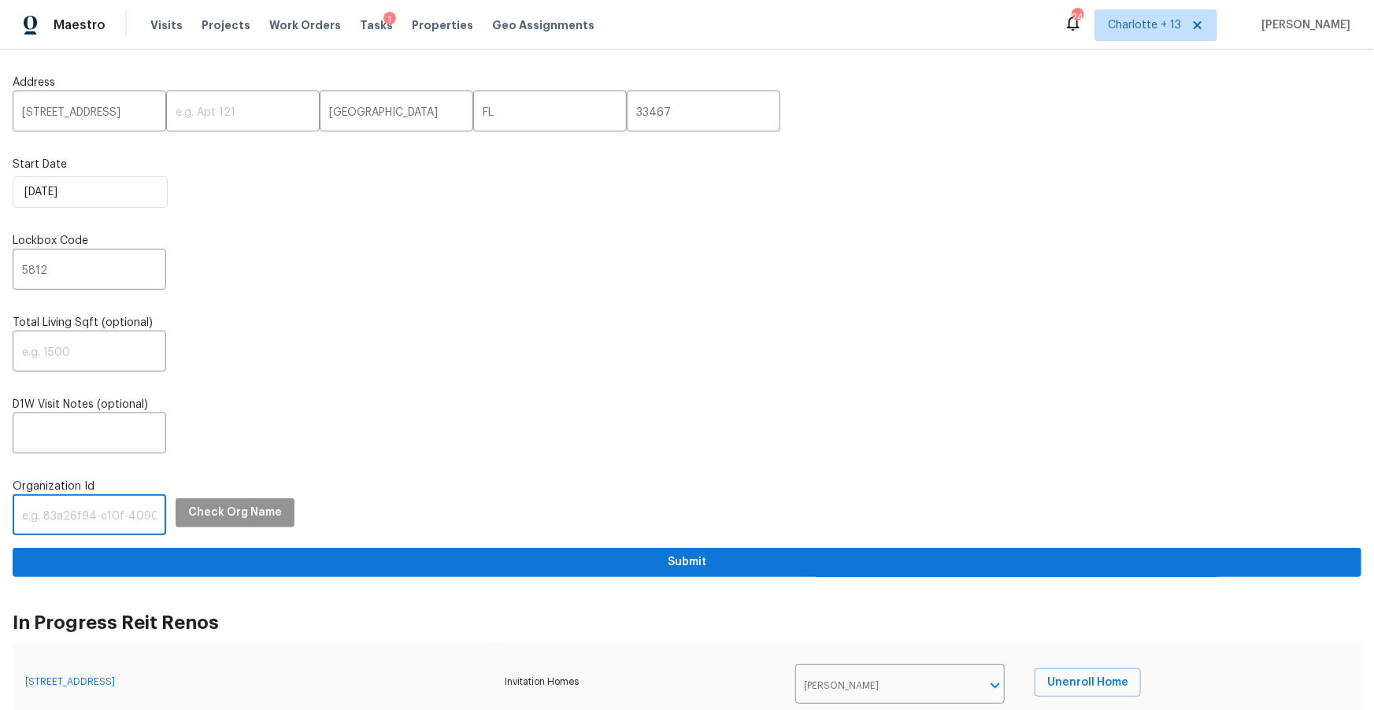
paste input "1349d153-b359-4f9b-b4dd-758ff939cc37"
type input "1349d153-b359-4f9b-b4dd-758ff939cc37"
click at [213, 505] on button "Check Org Name" at bounding box center [235, 512] width 119 height 29
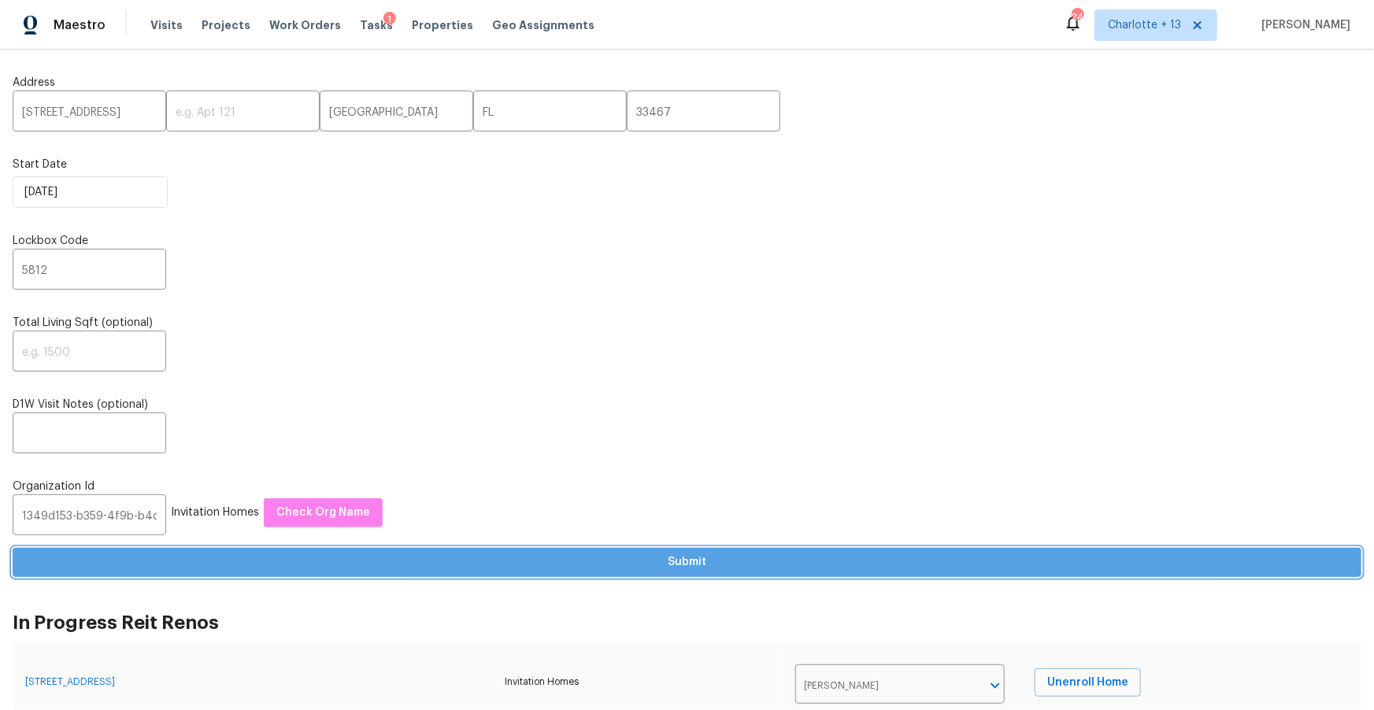
click at [313, 553] on button "Submit" at bounding box center [687, 562] width 1348 height 29
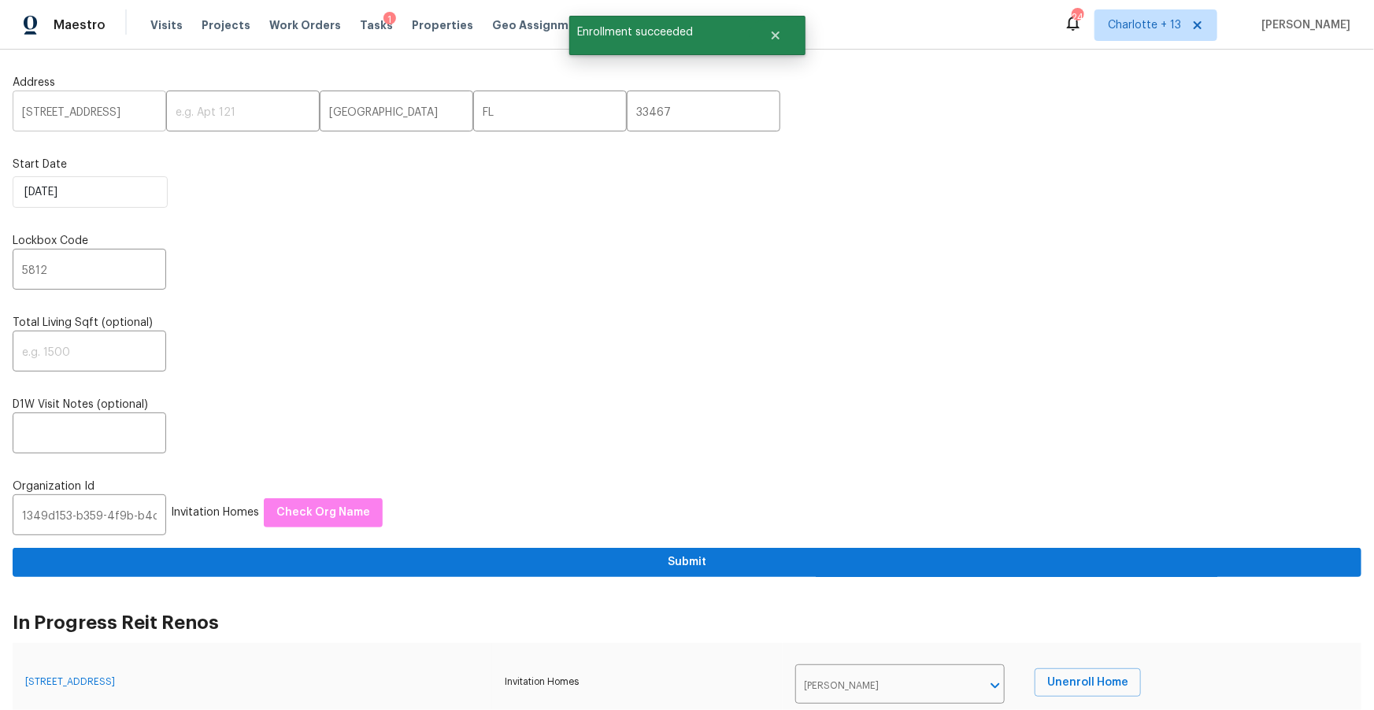
click at [66, 107] on input "[STREET_ADDRESS]" at bounding box center [90, 112] width 154 height 37
click at [151, 24] on span "Visits" at bounding box center [166, 25] width 32 height 16
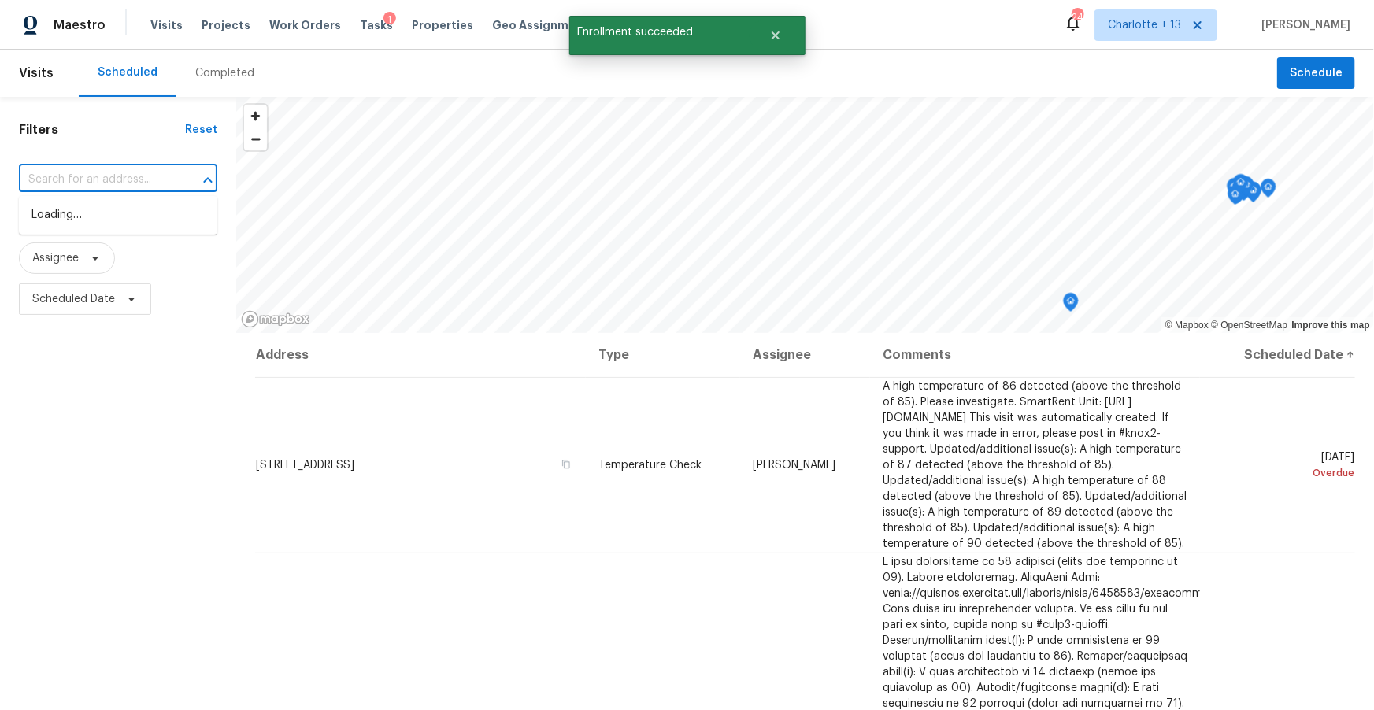
click at [68, 187] on input "text" at bounding box center [96, 180] width 154 height 24
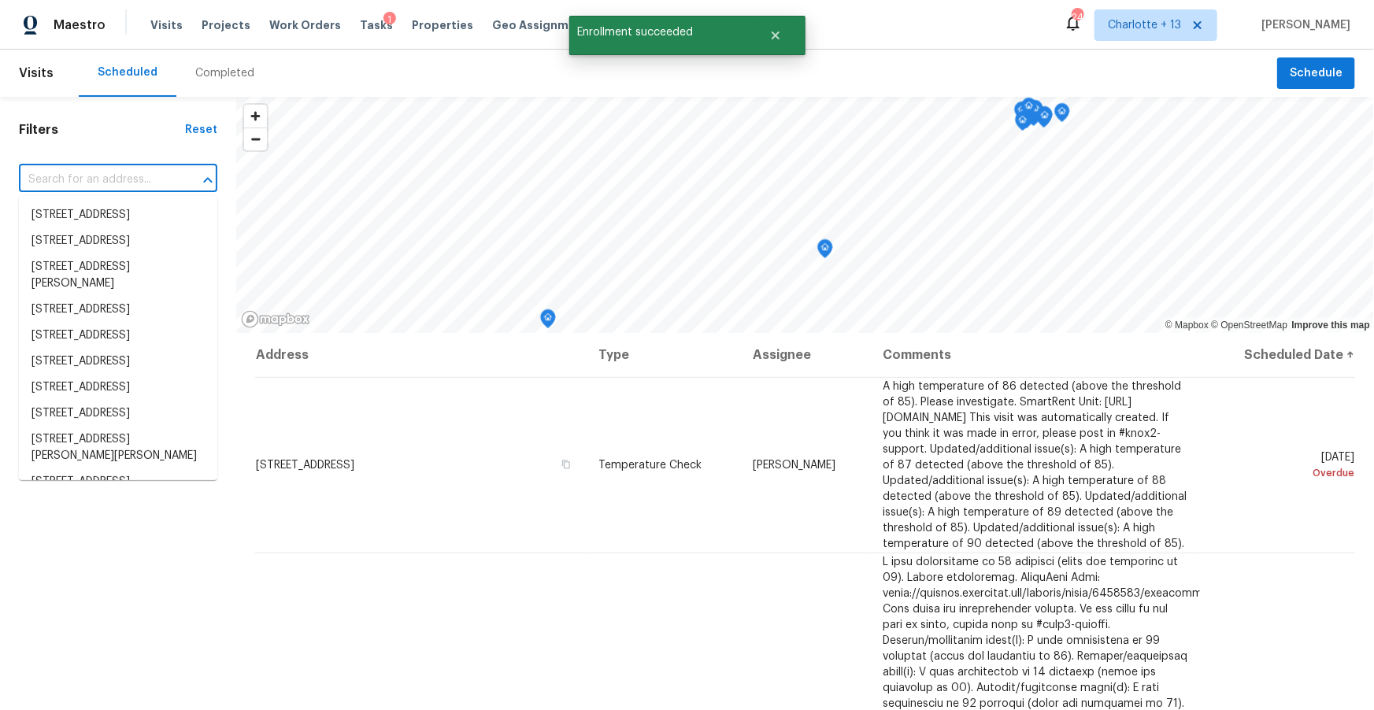
paste input "[STREET_ADDRESS]"
type input "[STREET_ADDRESS]"
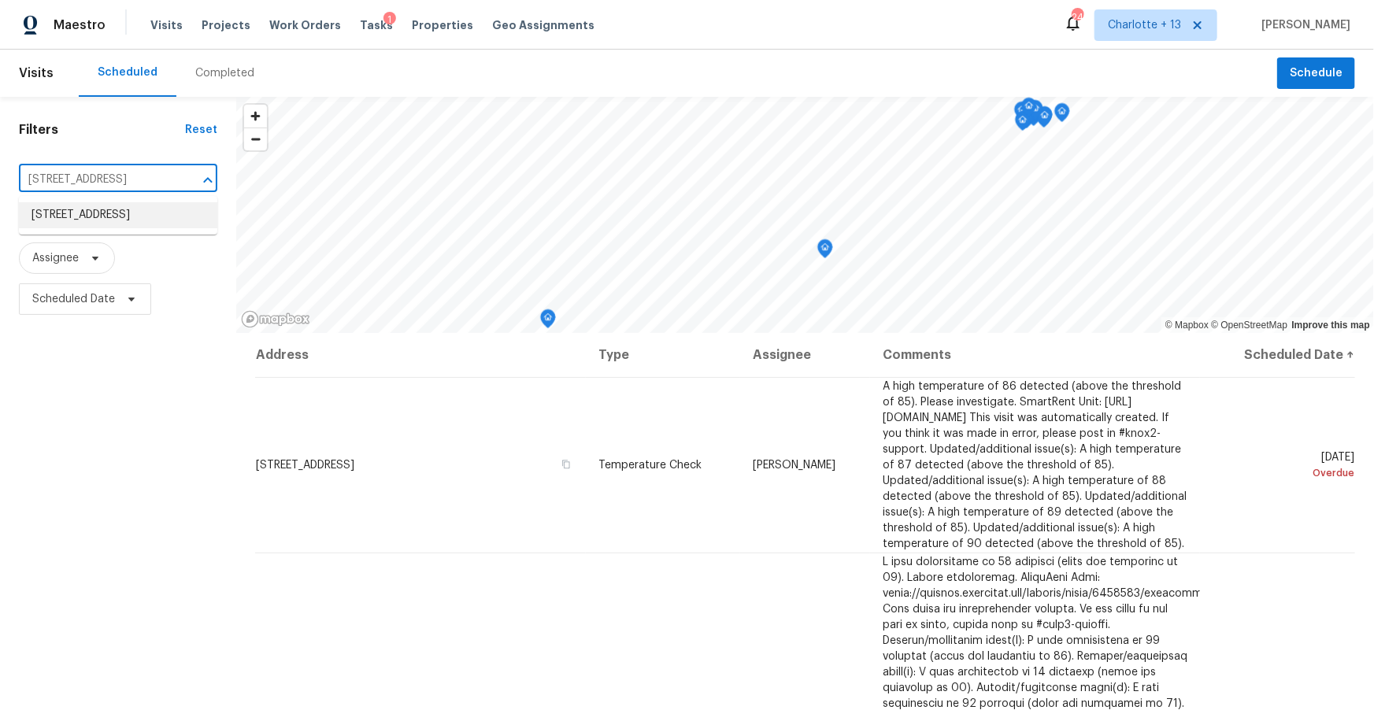
click at [76, 218] on li "[STREET_ADDRESS]" at bounding box center [118, 215] width 198 height 26
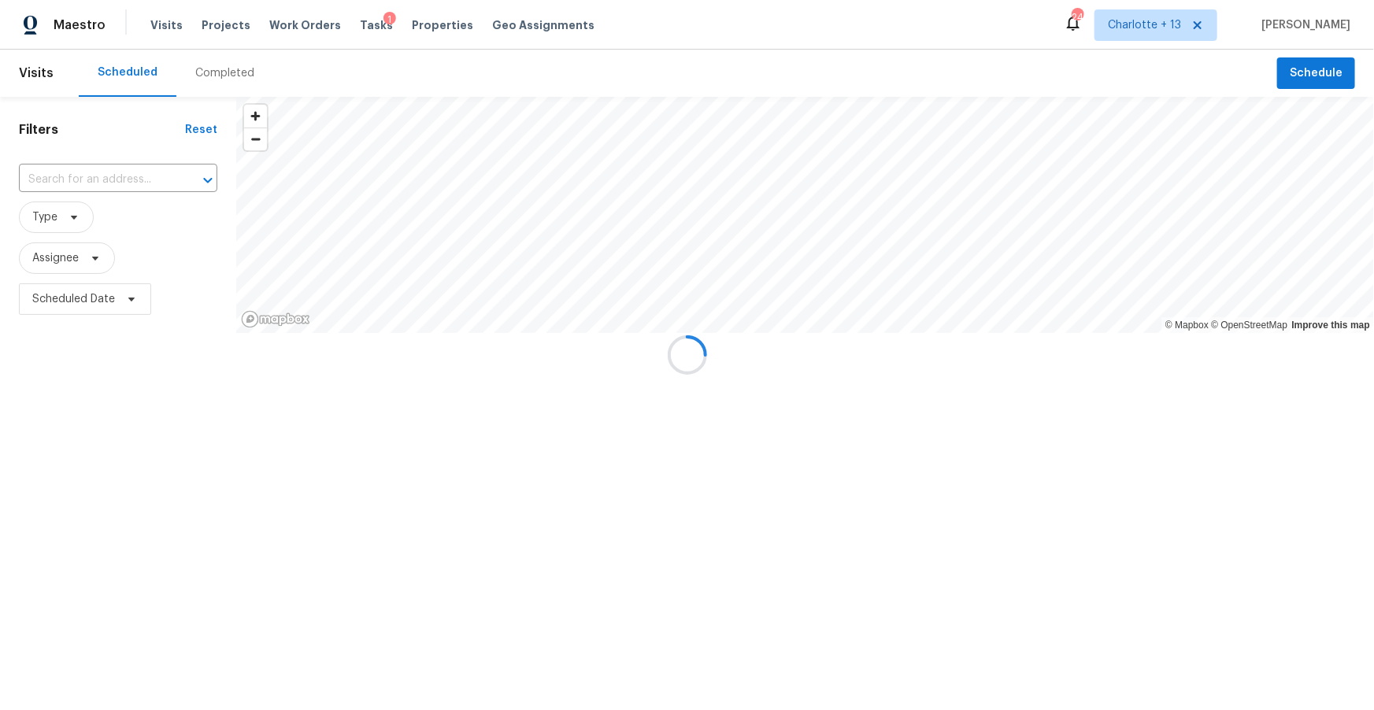
type input "[STREET_ADDRESS]"
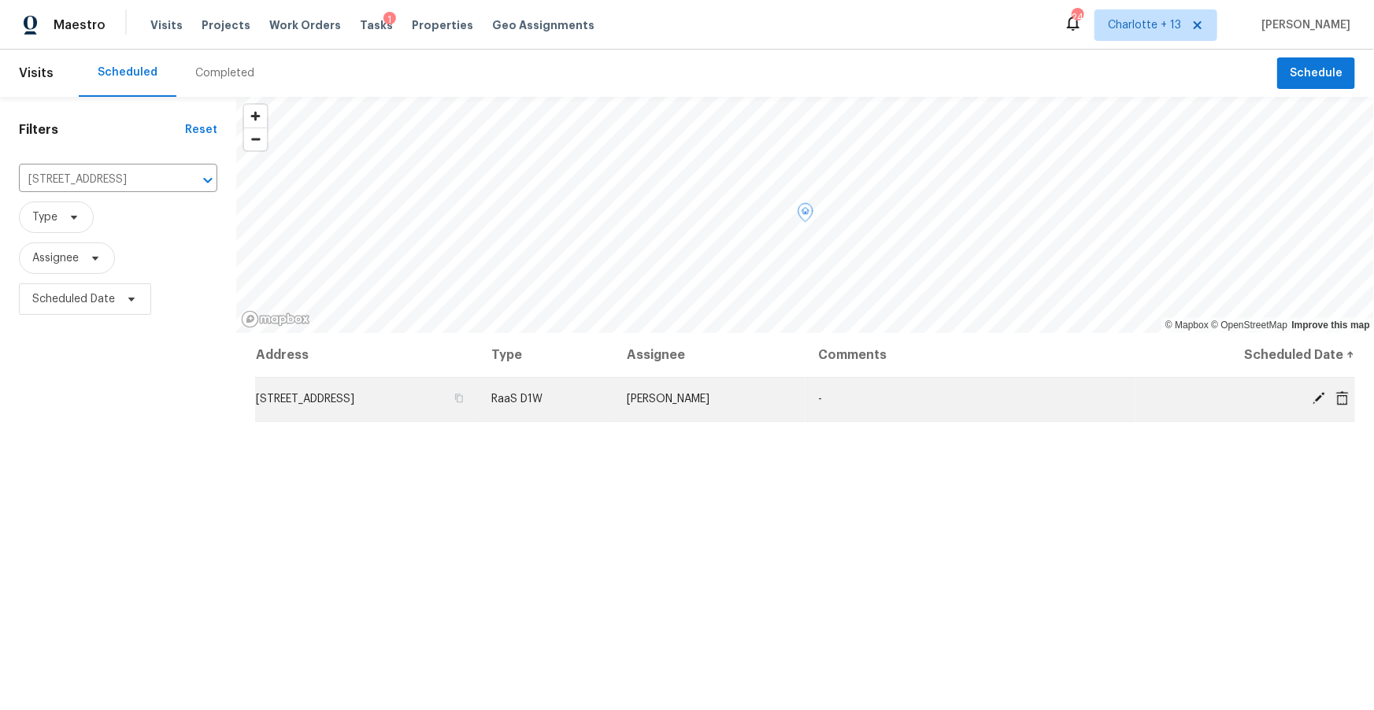
click at [1343, 397] on icon at bounding box center [1342, 397] width 13 height 14
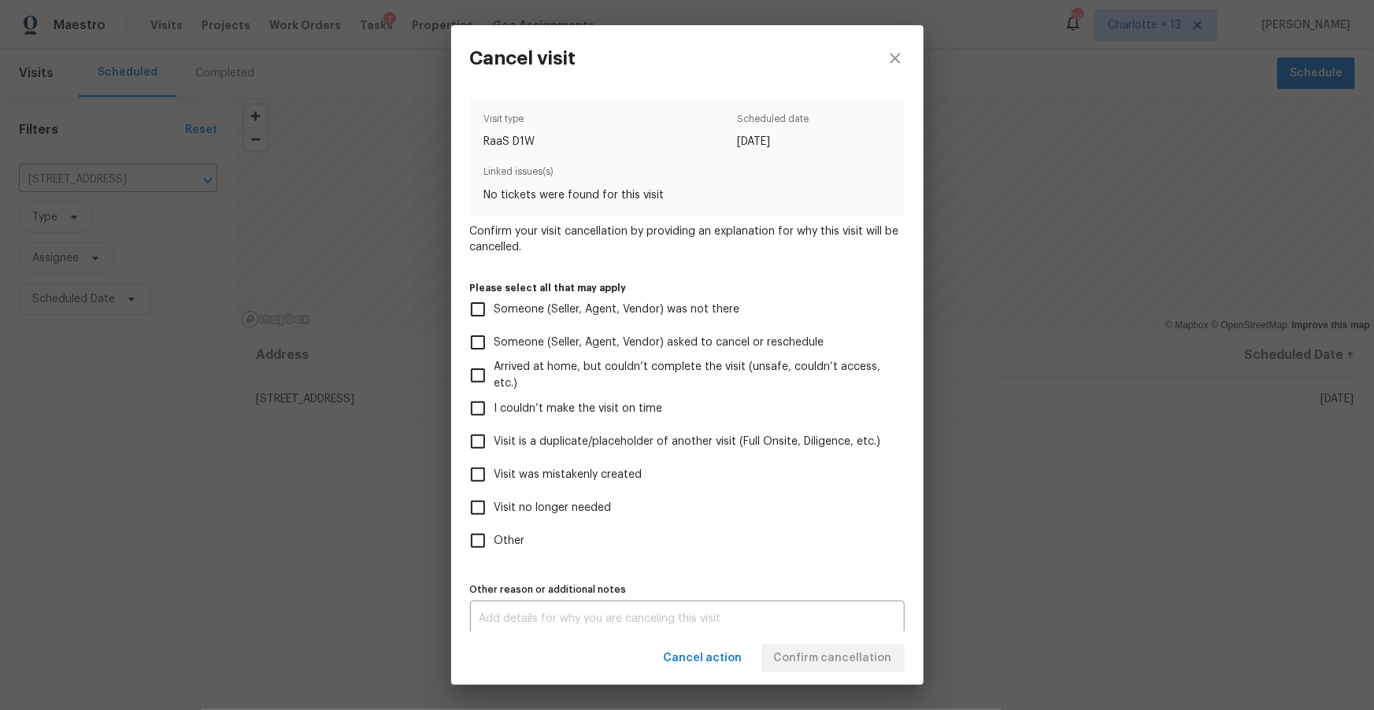
click at [569, 472] on span "Visit was mistakenly created" at bounding box center [568, 475] width 148 height 17
click at [494, 472] on input "Visit was mistakenly created" at bounding box center [477, 474] width 33 height 33
checkbox input "true"
drag, startPoint x: 855, startPoint y: 660, endPoint x: 857, endPoint y: 623, distance: 37.1
click at [855, 660] on span "Confirm cancellation" at bounding box center [833, 659] width 118 height 20
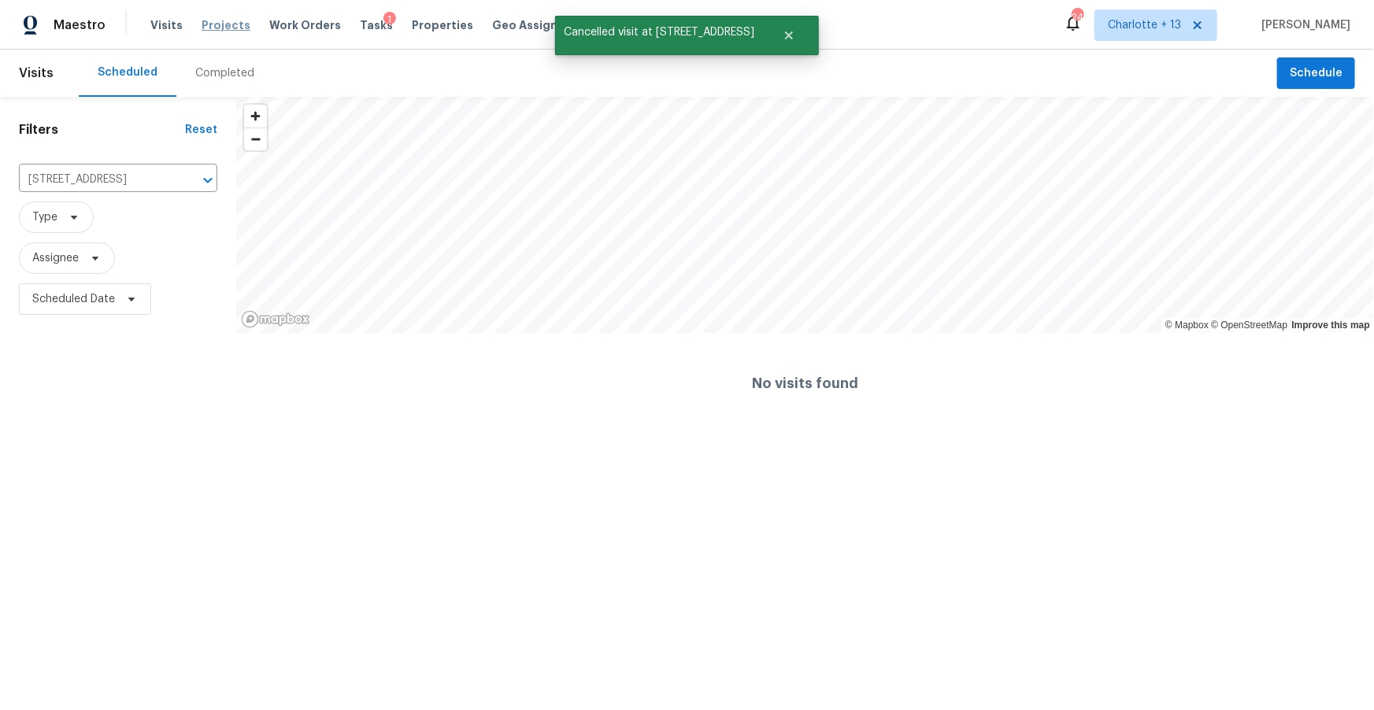
click at [209, 27] on span "Projects" at bounding box center [226, 25] width 49 height 16
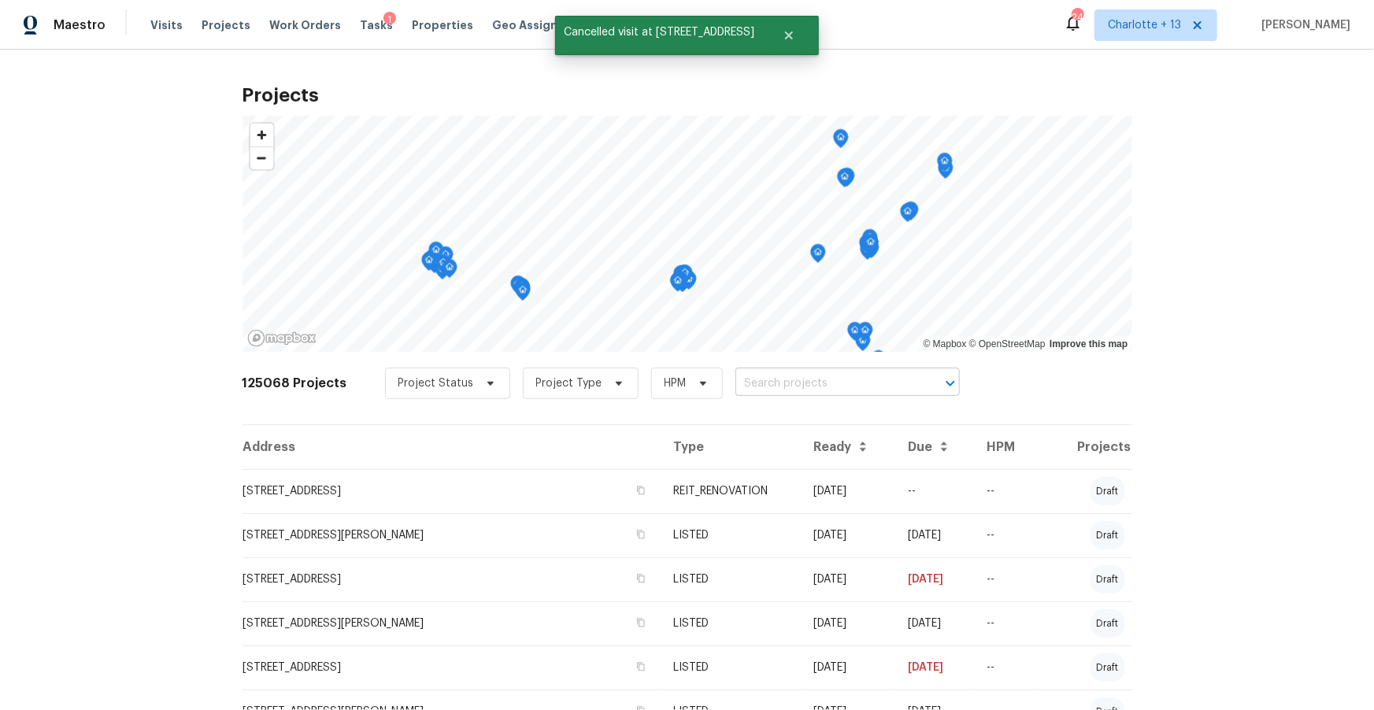
click at [735, 383] on input "text" at bounding box center [825, 384] width 180 height 24
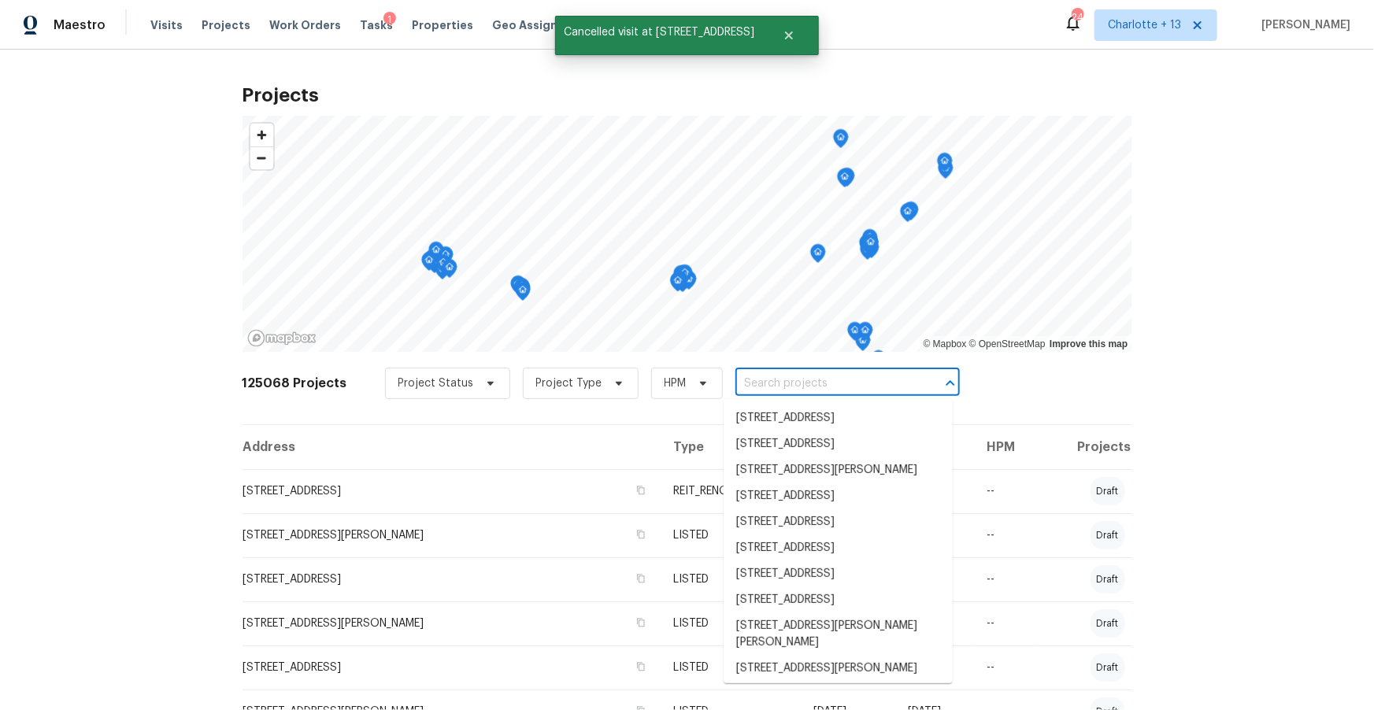
paste input "[STREET_ADDRESS]"
type input "[STREET_ADDRESS]"
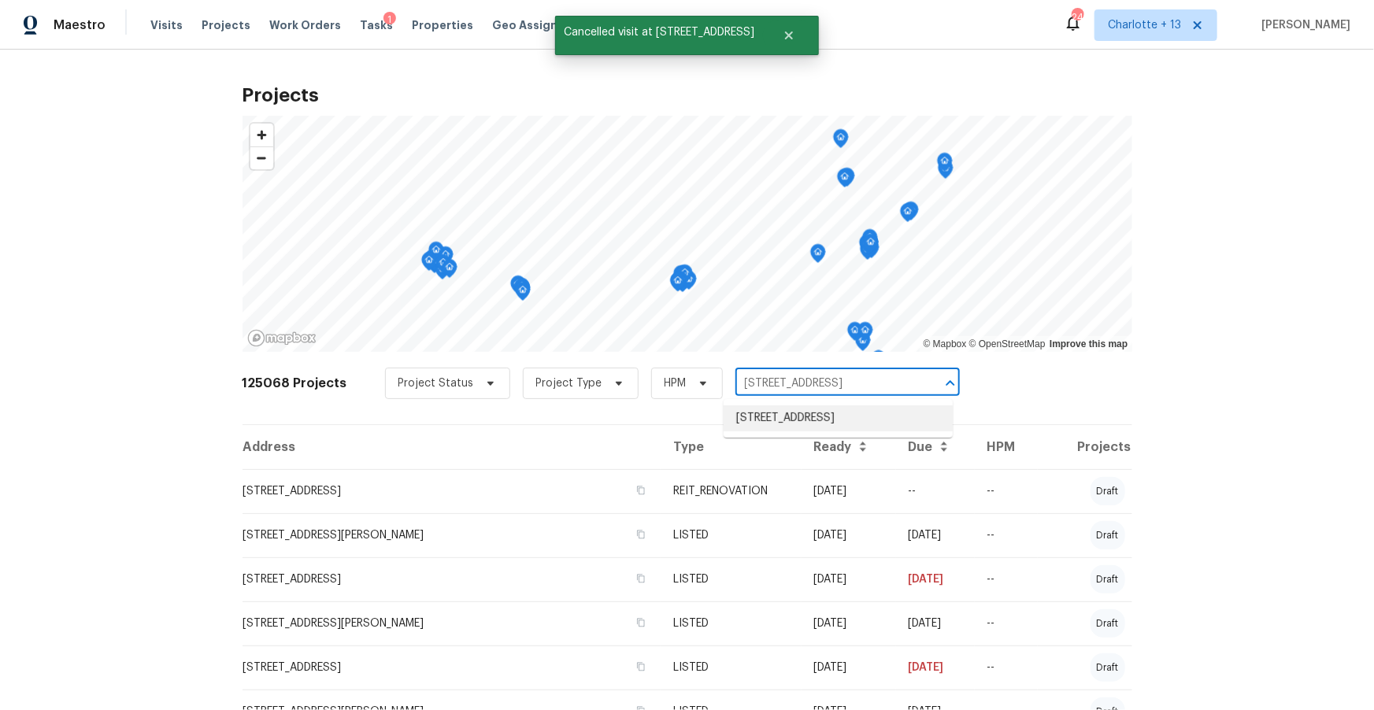
click at [762, 424] on li "[STREET_ADDRESS]" at bounding box center [837, 418] width 229 height 26
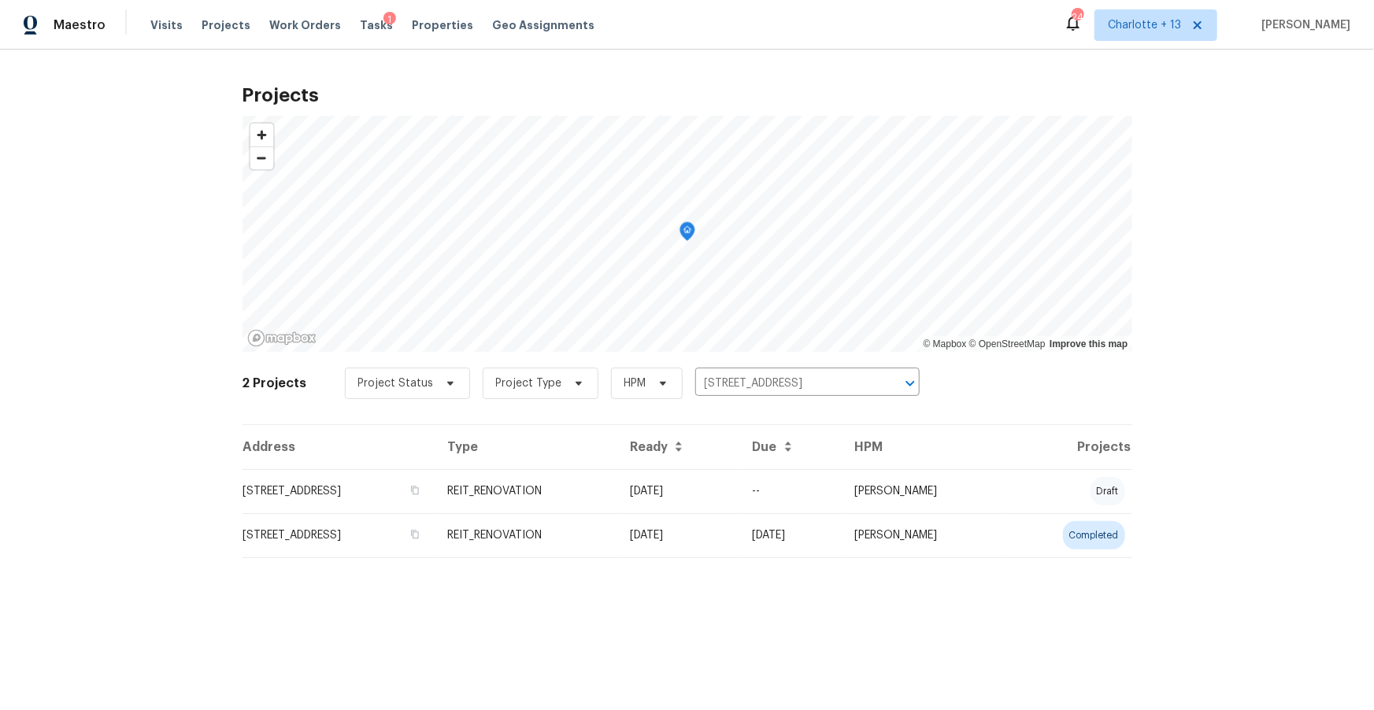
drag, startPoint x: 340, startPoint y: 486, endPoint x: 349, endPoint y: 462, distance: 25.2
click at [340, 485] on td "[STREET_ADDRESS]" at bounding box center [338, 491] width 192 height 44
